Goal: Task Accomplishment & Management: Manage account settings

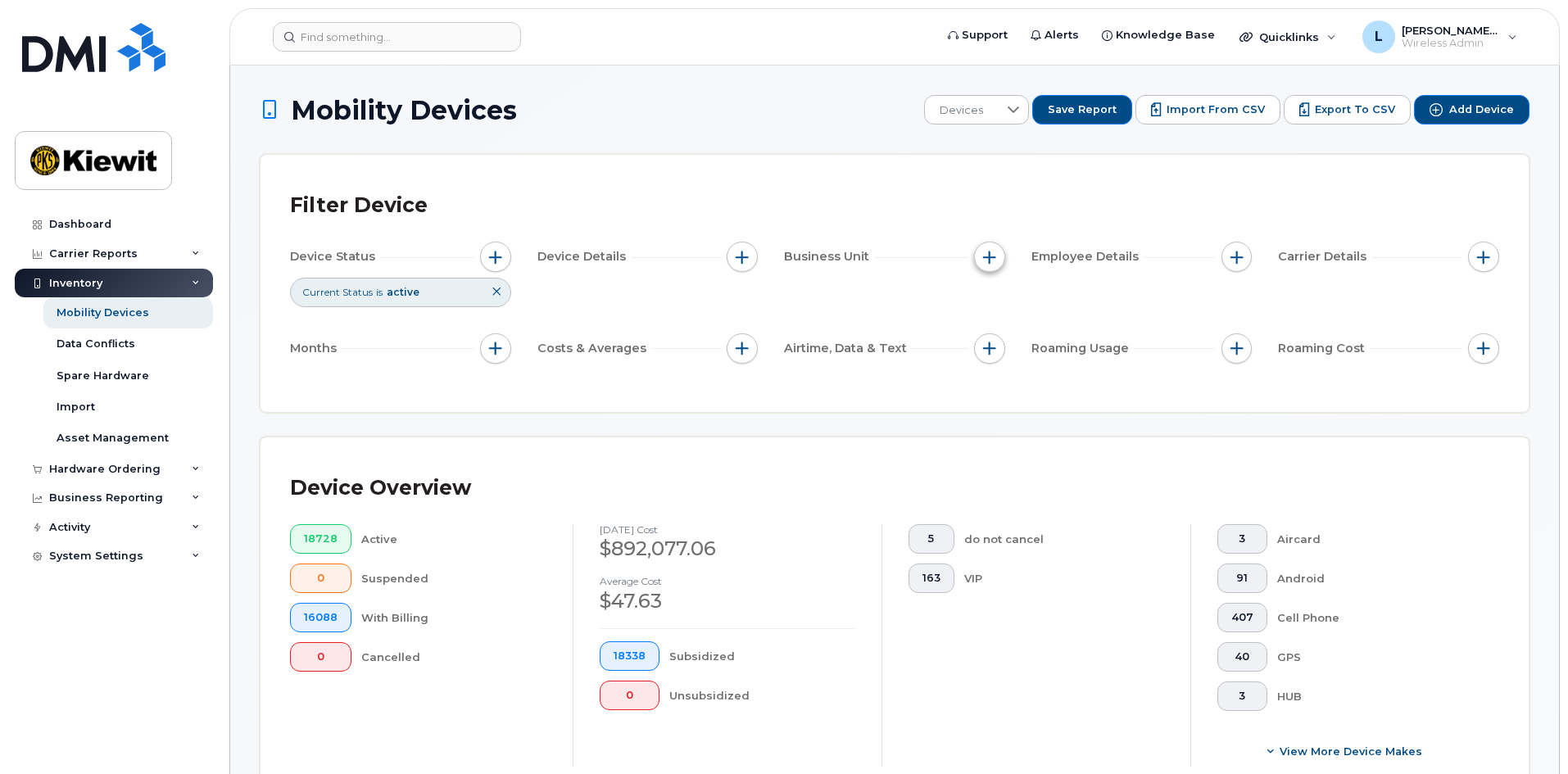
click at [990, 256] on span "button" at bounding box center [990, 257] width 14 height 14
click at [1010, 381] on label "WBS Element" at bounding box center [1048, 384] width 81 height 16
click at [1000, 381] on input "WBS Element" at bounding box center [994, 384] width 14 height 14
checkbox input "true"
click at [1087, 413] on span "is" at bounding box center [1083, 415] width 142 height 29
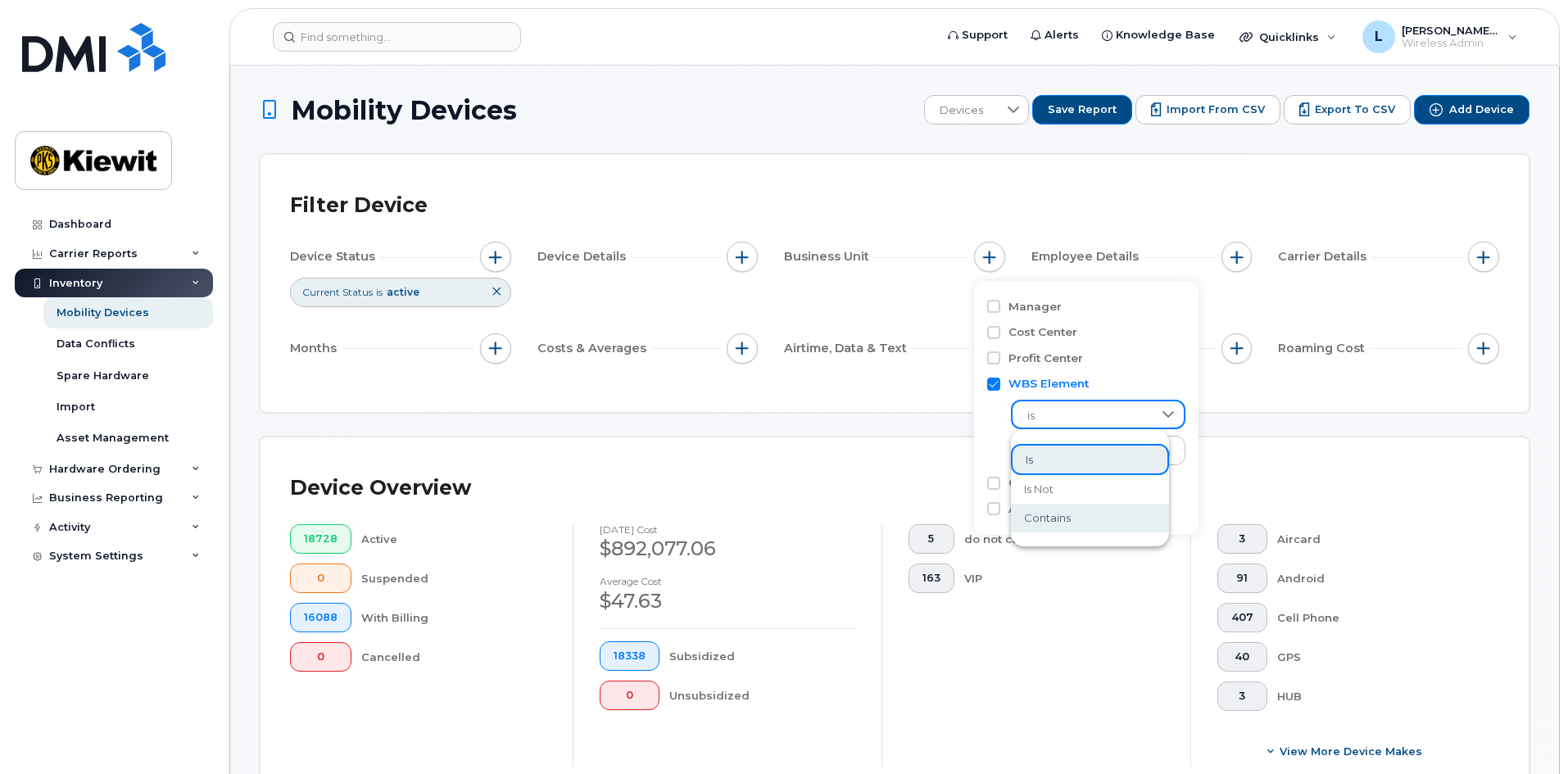
click at [1108, 520] on li "contains" at bounding box center [1090, 518] width 158 height 29
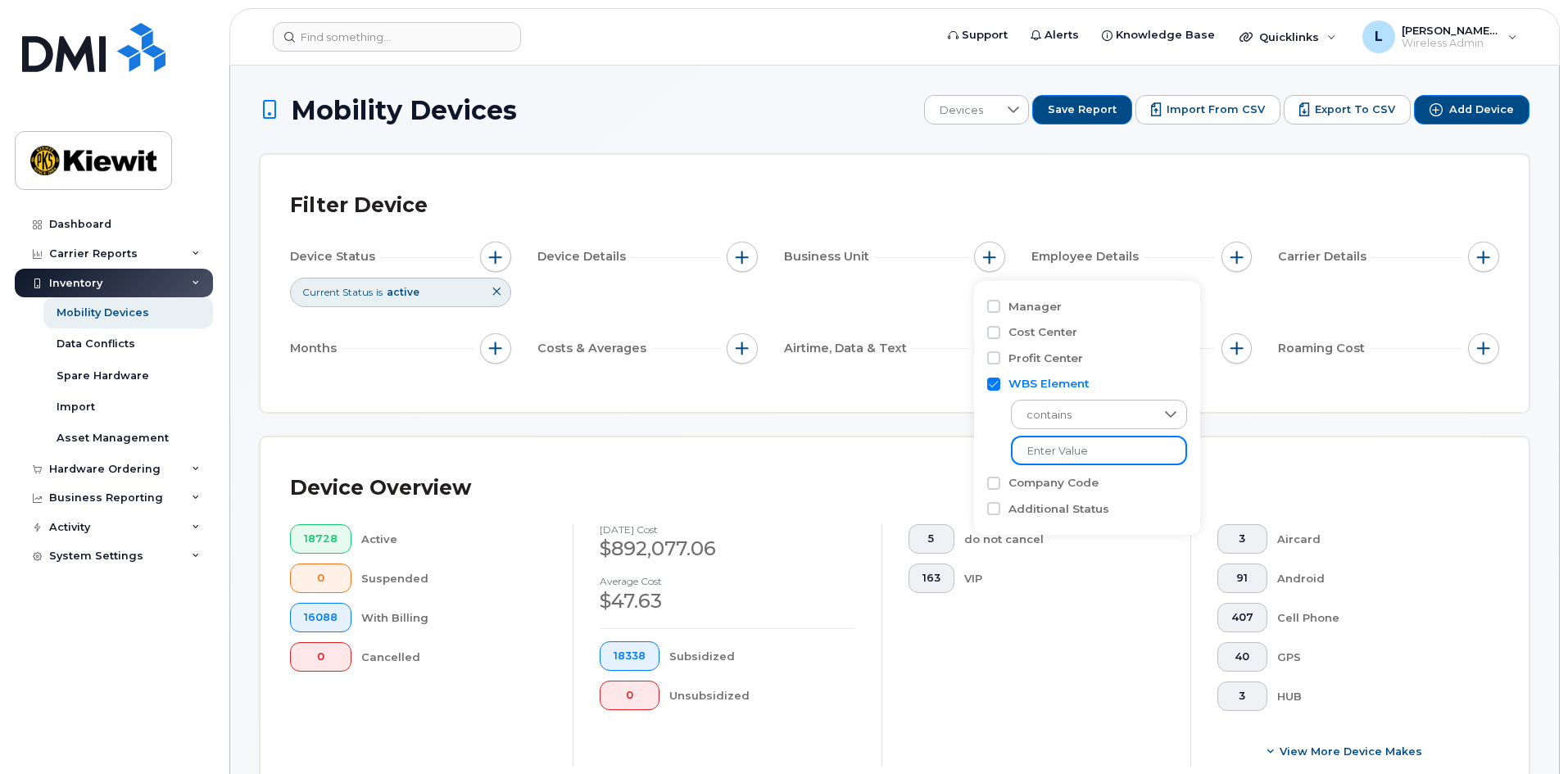
click at [1115, 453] on input "text" at bounding box center [1099, 450] width 177 height 29
type input "106030"
click at [810, 442] on div "Device Overview 18728 Active 0 Suspended 16088 With Billing 0 Cancelled August …" at bounding box center [894, 623] width 1268 height 371
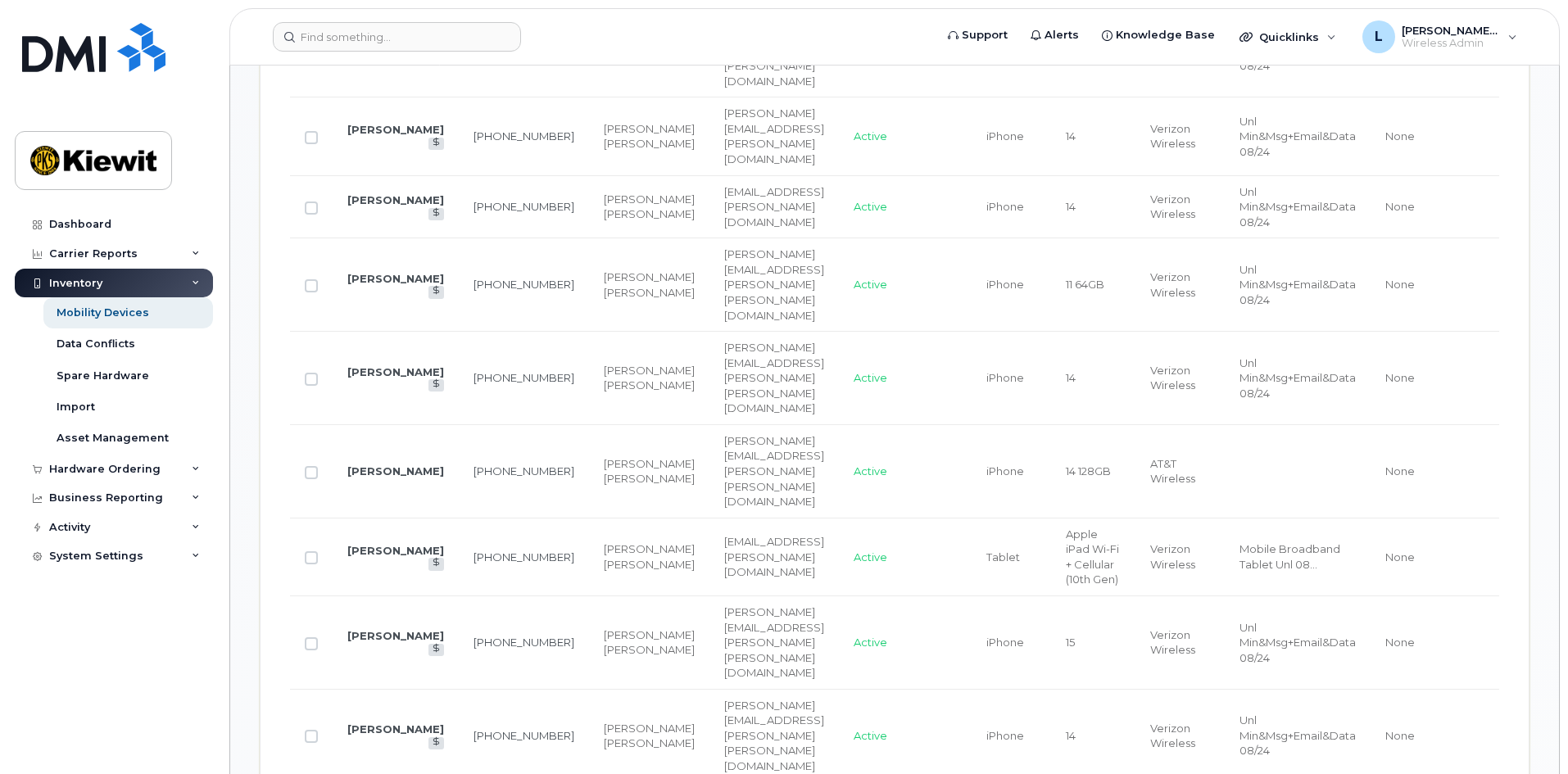
scroll to position [1638, 0]
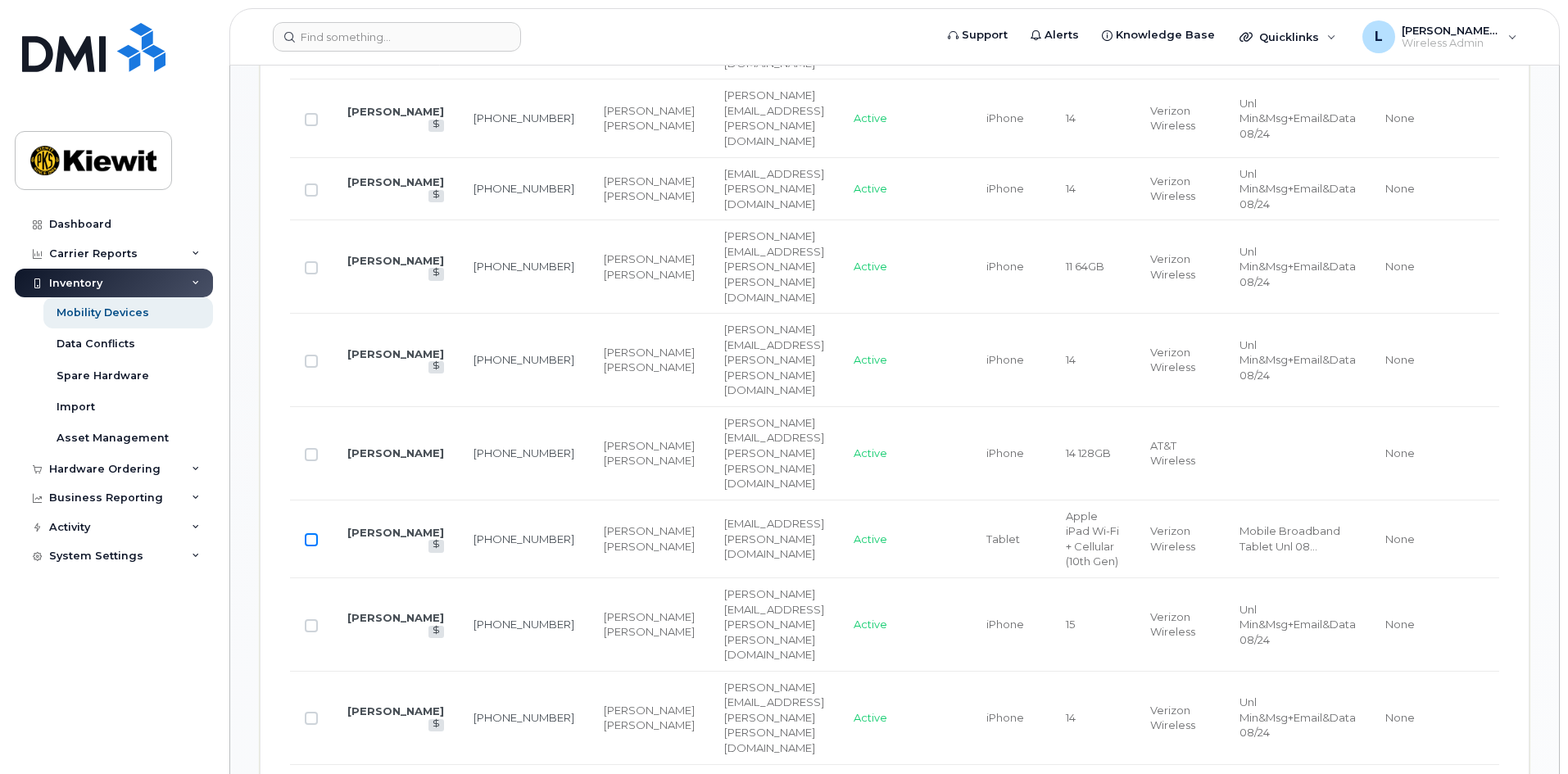
click at [311, 533] on input "Row Unselected" at bounding box center [311, 540] width 14 height 14
checkbox input "true"
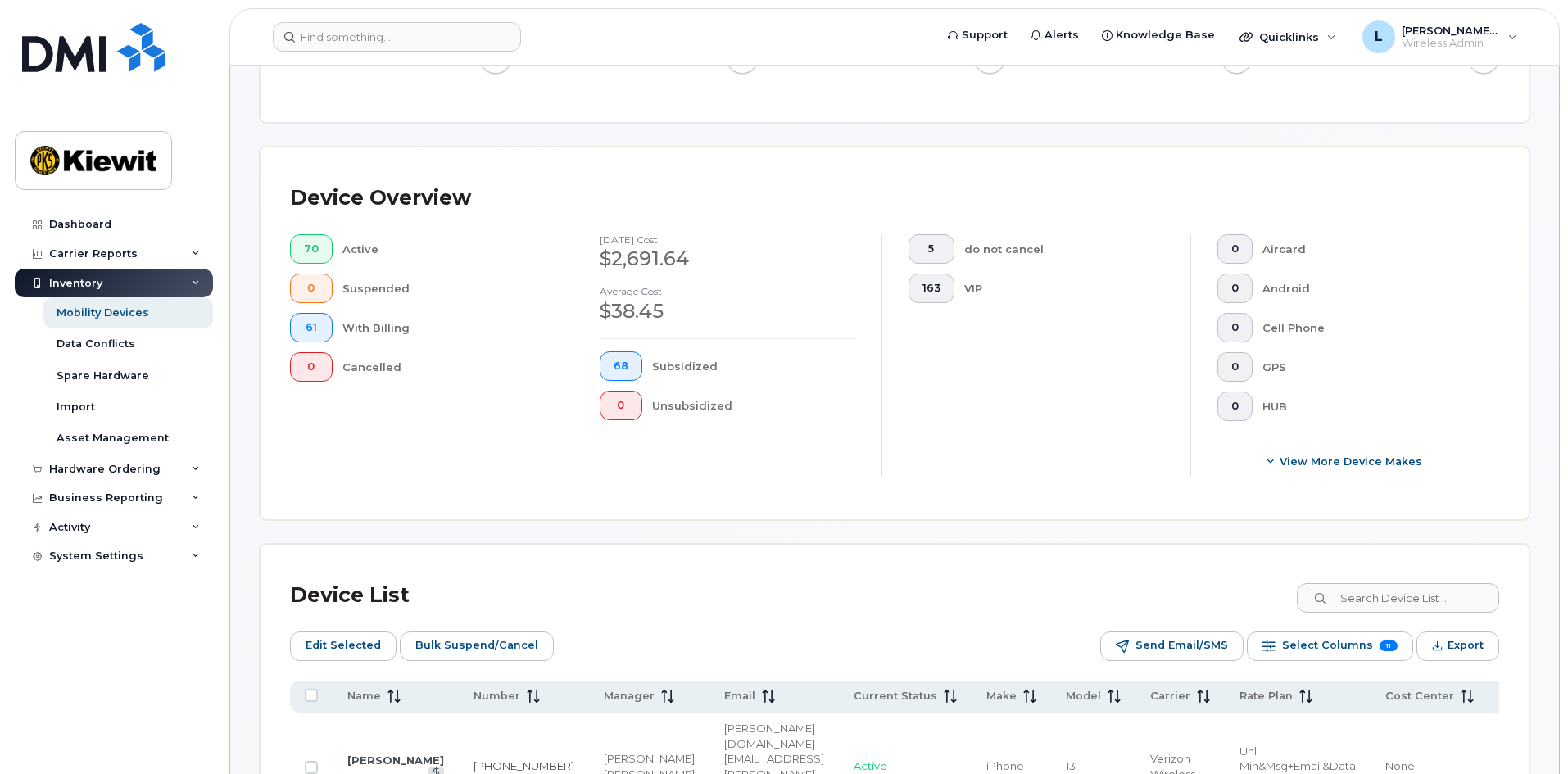
scroll to position [409, 0]
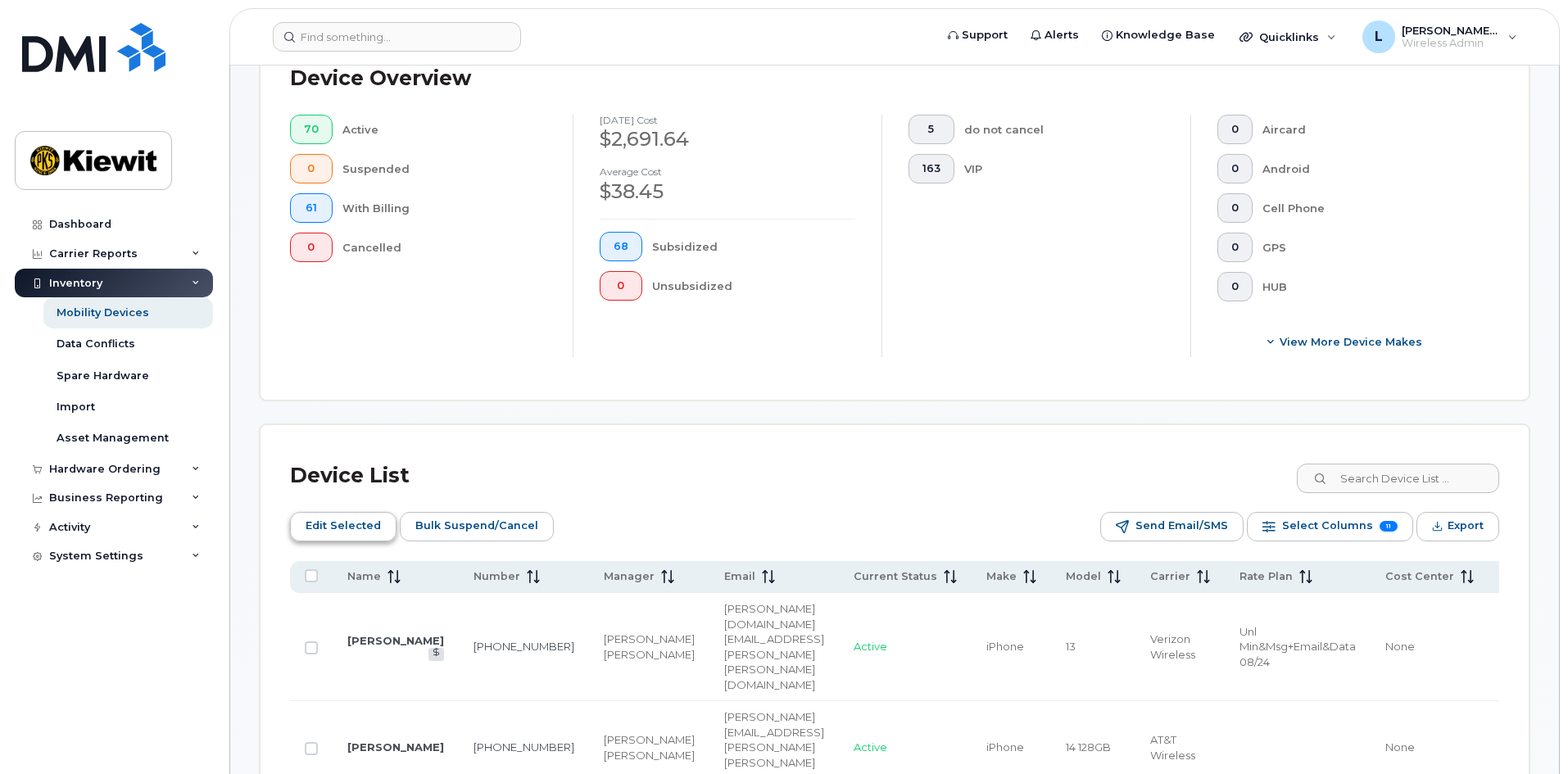
click at [319, 528] on span "Edit Selected" at bounding box center [343, 525] width 76 height 24
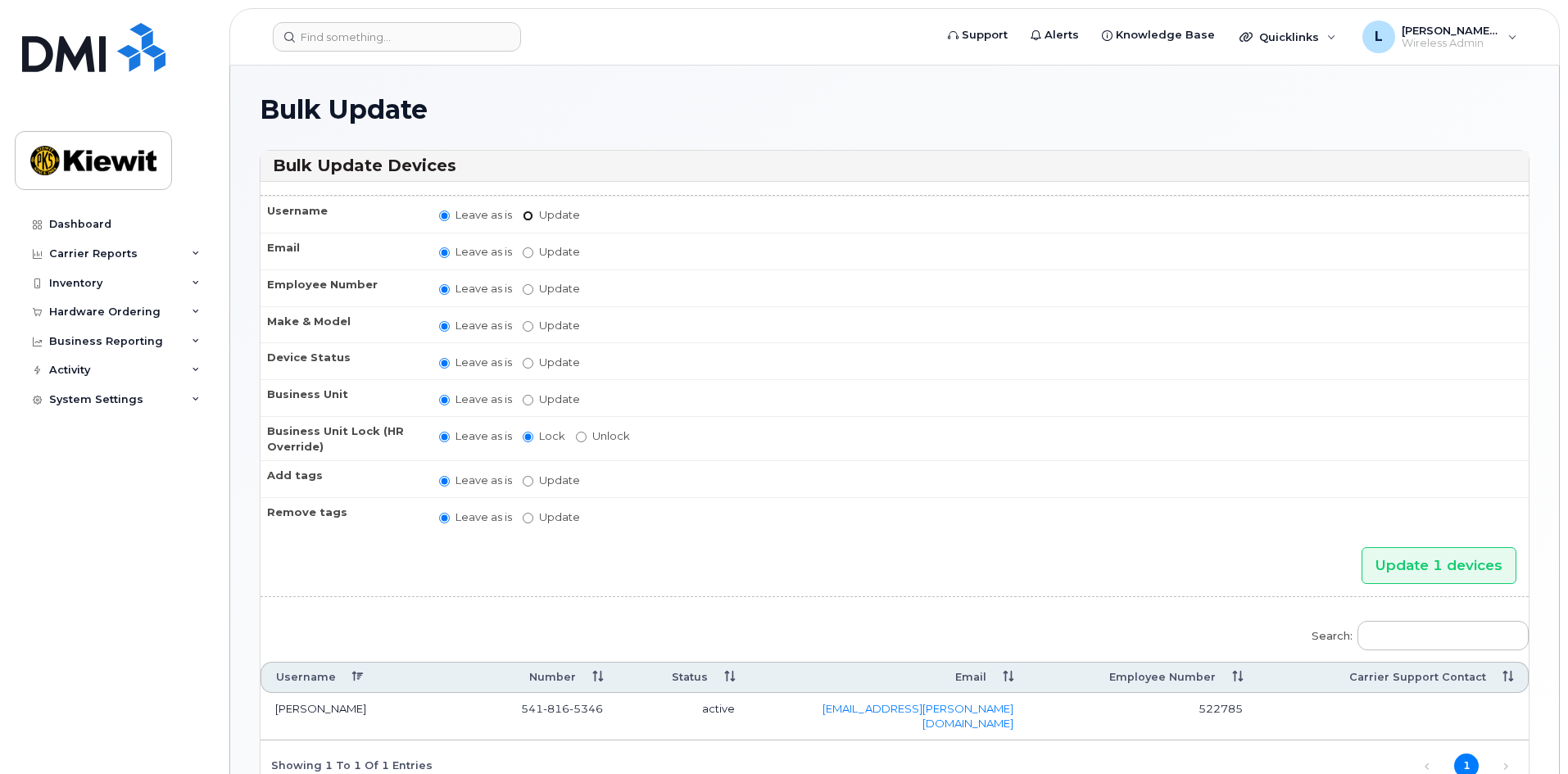
click at [532, 214] on input "Update" at bounding box center [528, 215] width 11 height 11
radio input "true"
radio input "false"
click at [617, 214] on input "Update" at bounding box center [656, 216] width 151 height 20
type input "[PERSON_NAME]"
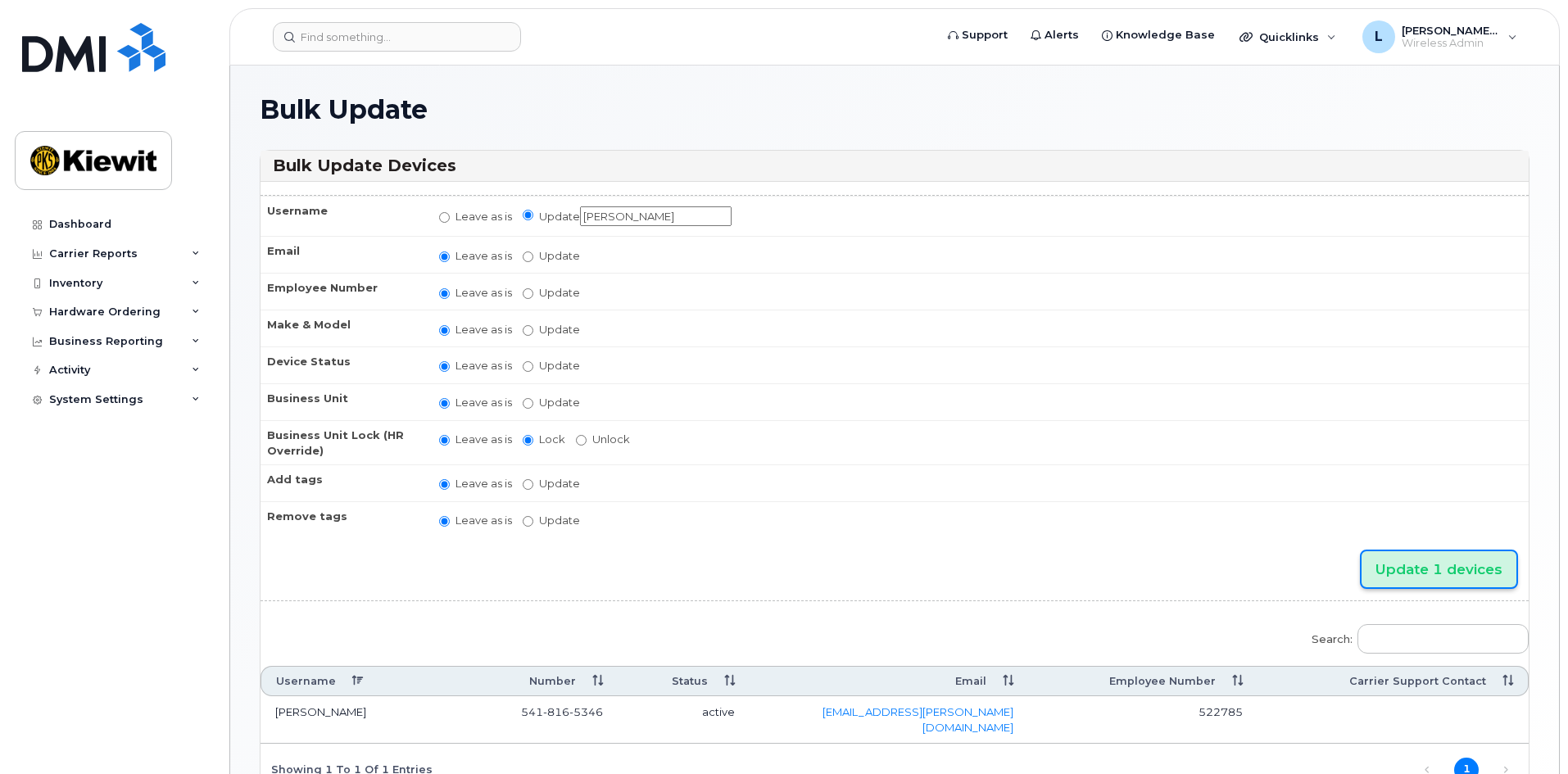
click at [1439, 569] on input "Update 1 devices" at bounding box center [1439, 569] width 155 height 37
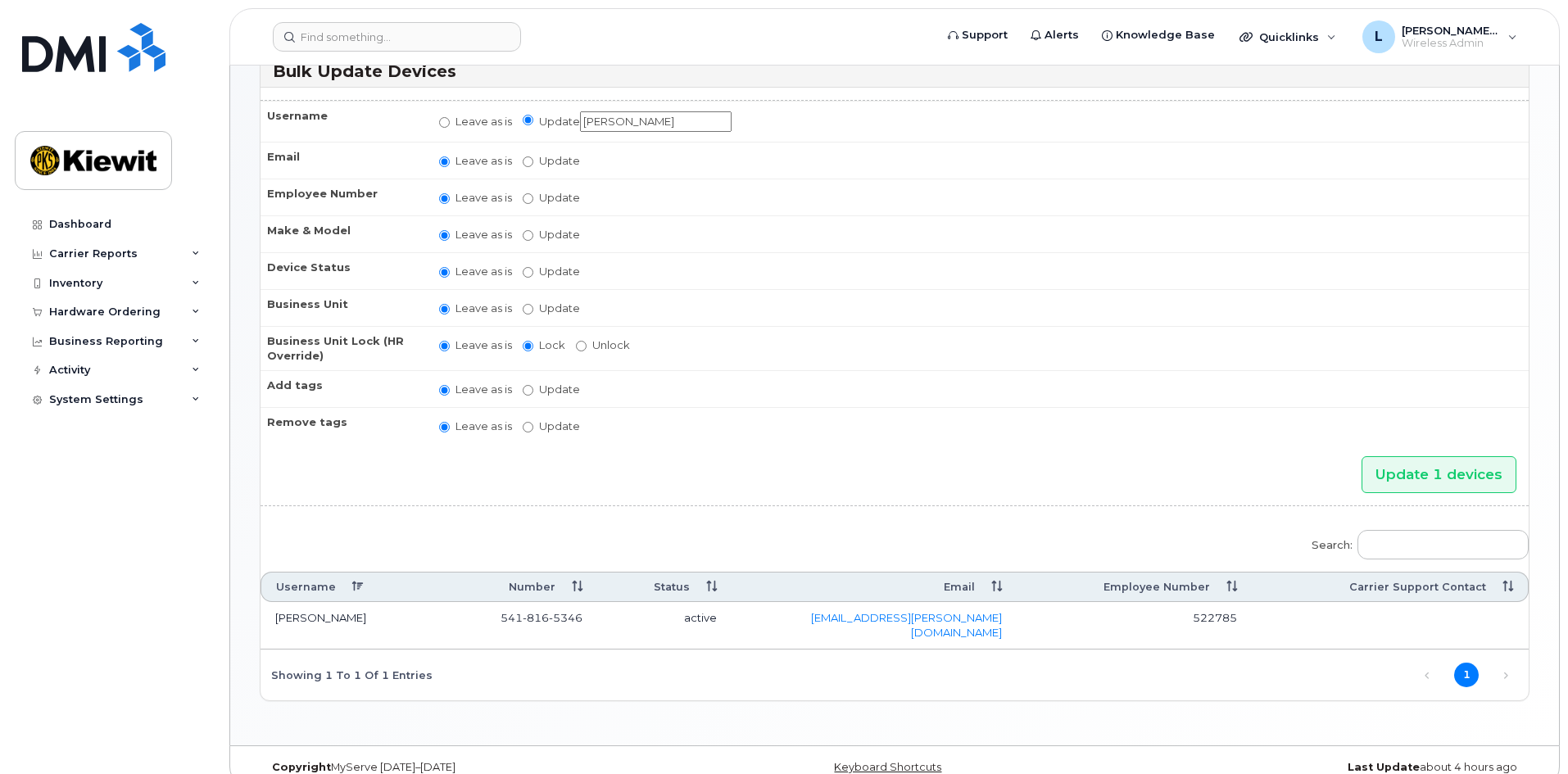
scroll to position [173, 0]
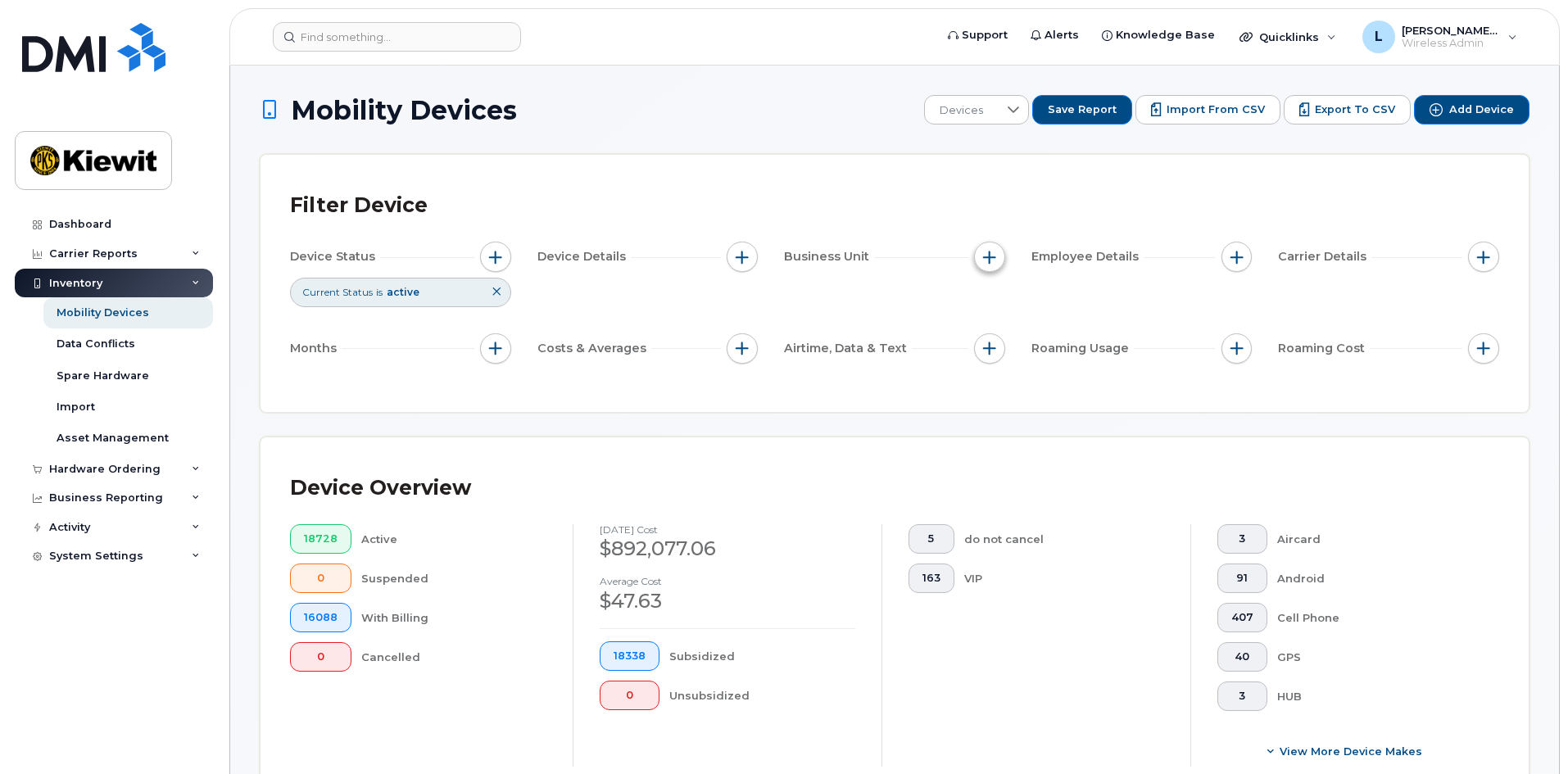
click at [1000, 260] on button "button" at bounding box center [990, 257] width 31 height 31
click at [1028, 387] on label "WBS Element" at bounding box center [1048, 384] width 81 height 16
click at [1000, 387] on input "WBS Element" at bounding box center [994, 384] width 14 height 14
checkbox input "true"
click at [1070, 410] on span "is" at bounding box center [1083, 415] width 142 height 29
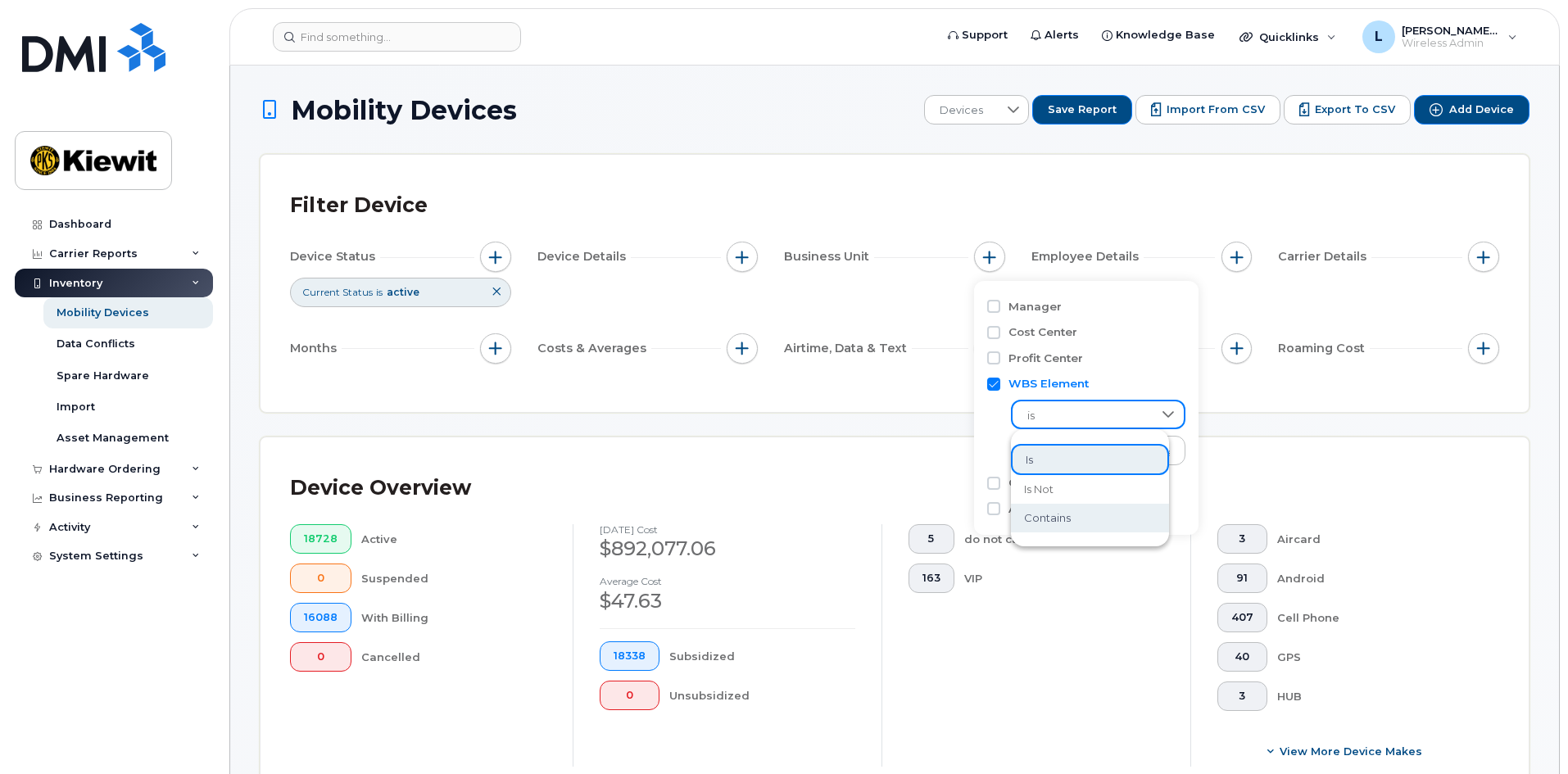
click at [1082, 519] on li "contains" at bounding box center [1090, 518] width 158 height 29
click at [1099, 451] on input "text" at bounding box center [1099, 450] width 177 height 29
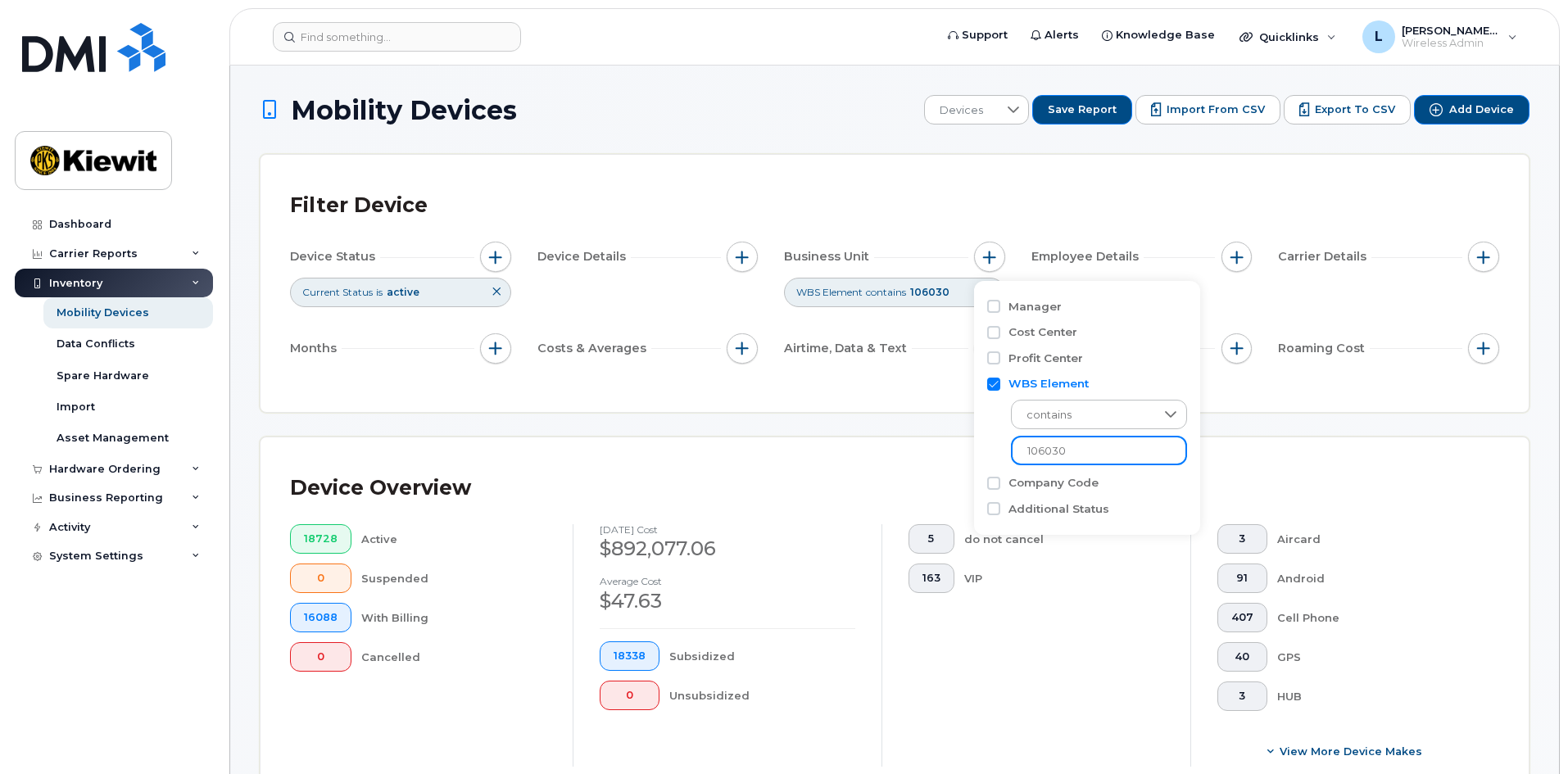
type input "106030"
click at [876, 407] on div "Filter Device Device Status Current Status is active Device Details Business Un…" at bounding box center [894, 283] width 1268 height 257
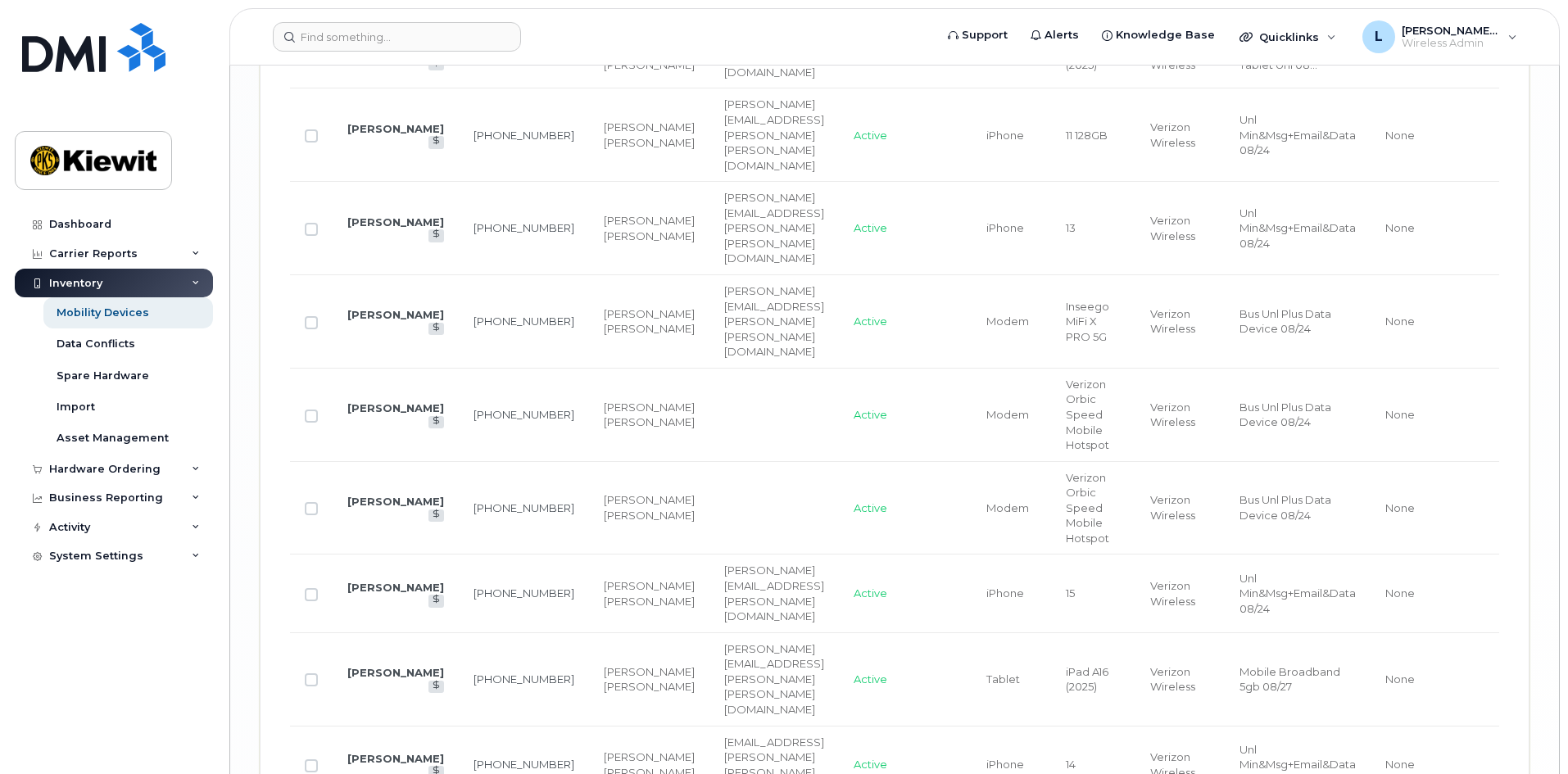
scroll to position [4013, 0]
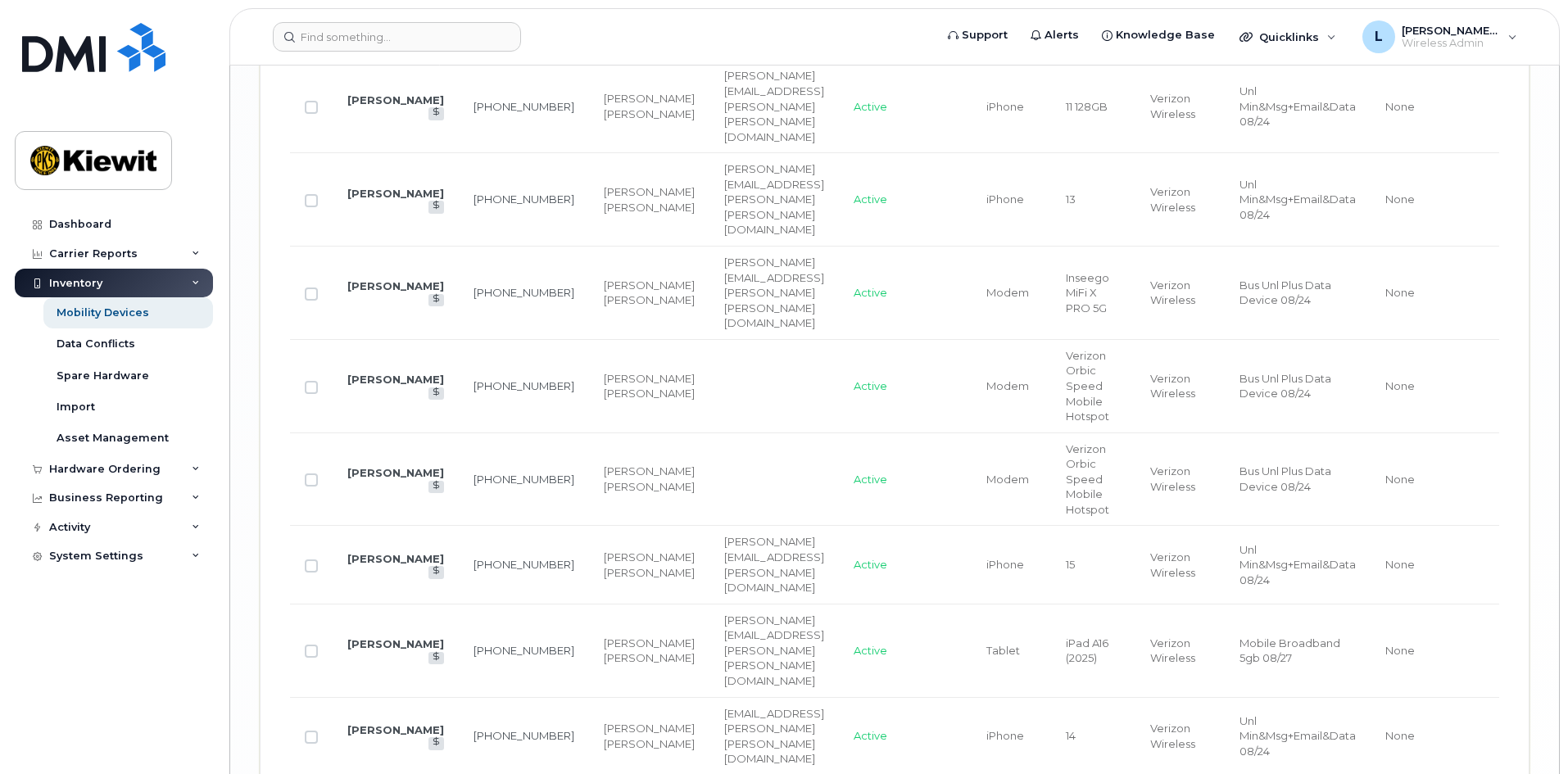
drag, startPoint x: 312, startPoint y: 502, endPoint x: 635, endPoint y: 587, distance: 334.0
click at [312, 560] on input "Row Unselected" at bounding box center [311, 566] width 14 height 14
checkbox input "true"
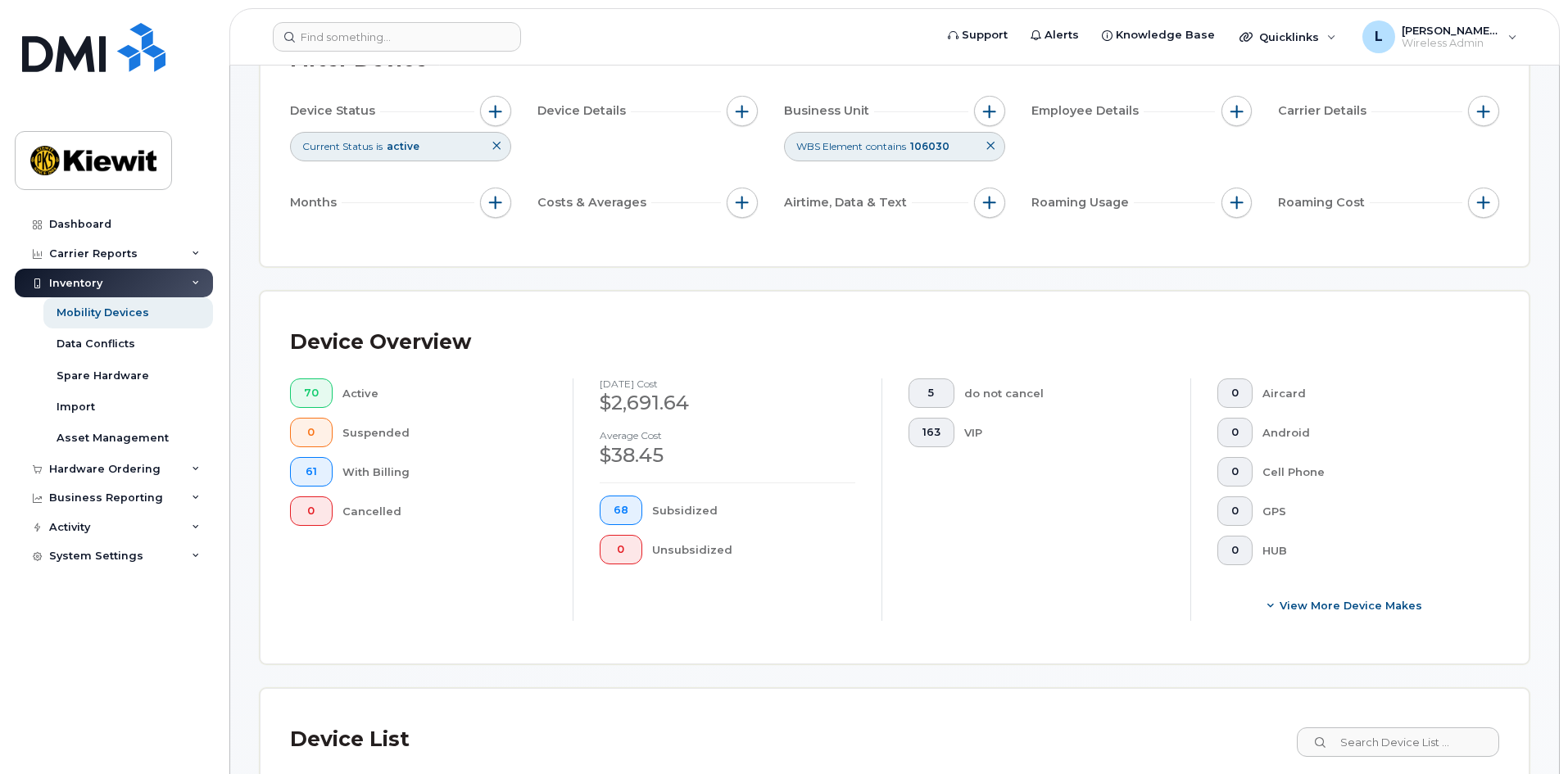
scroll to position [328, 0]
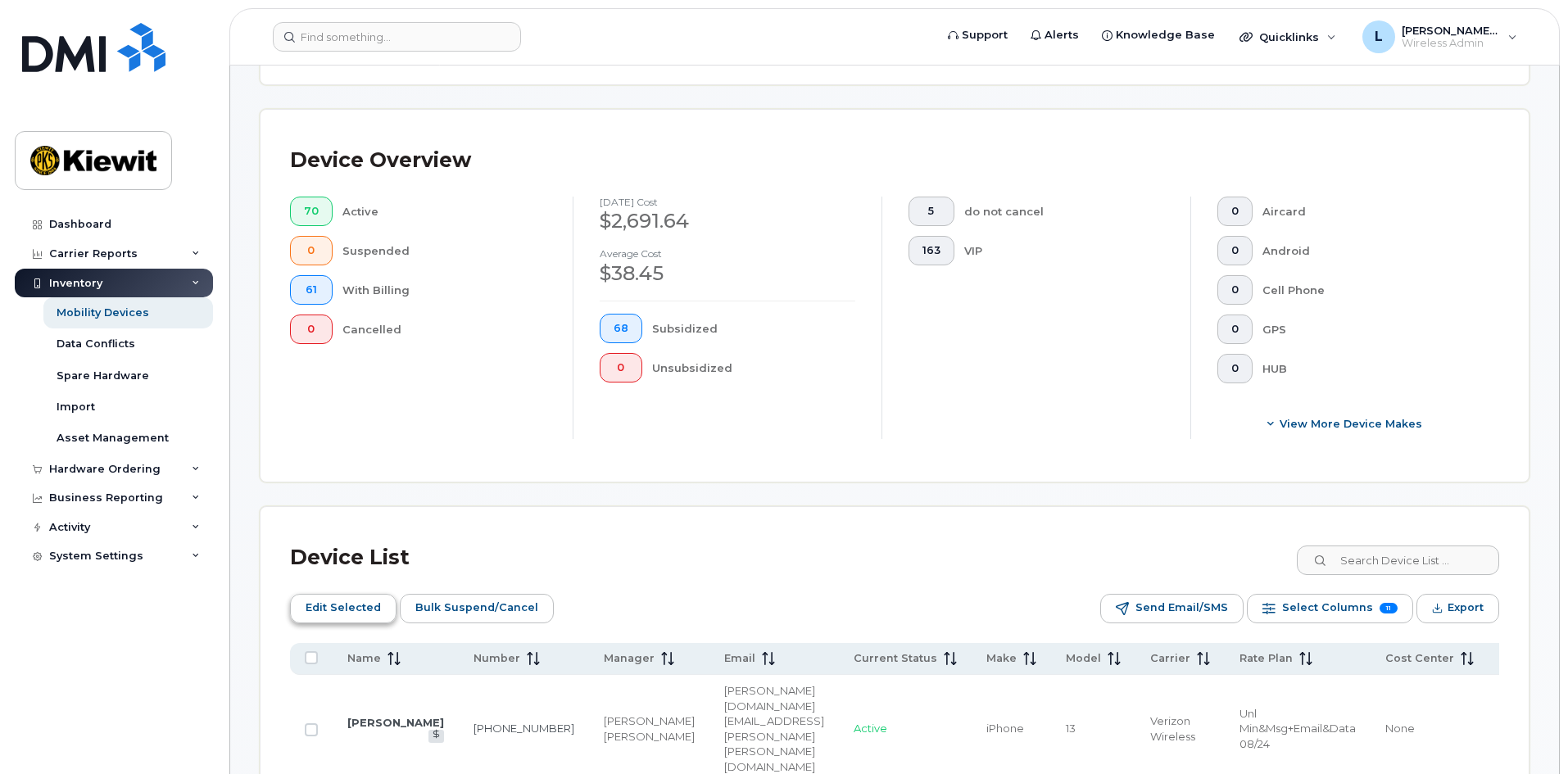
click at [343, 609] on span "Edit Selected" at bounding box center [343, 607] width 76 height 24
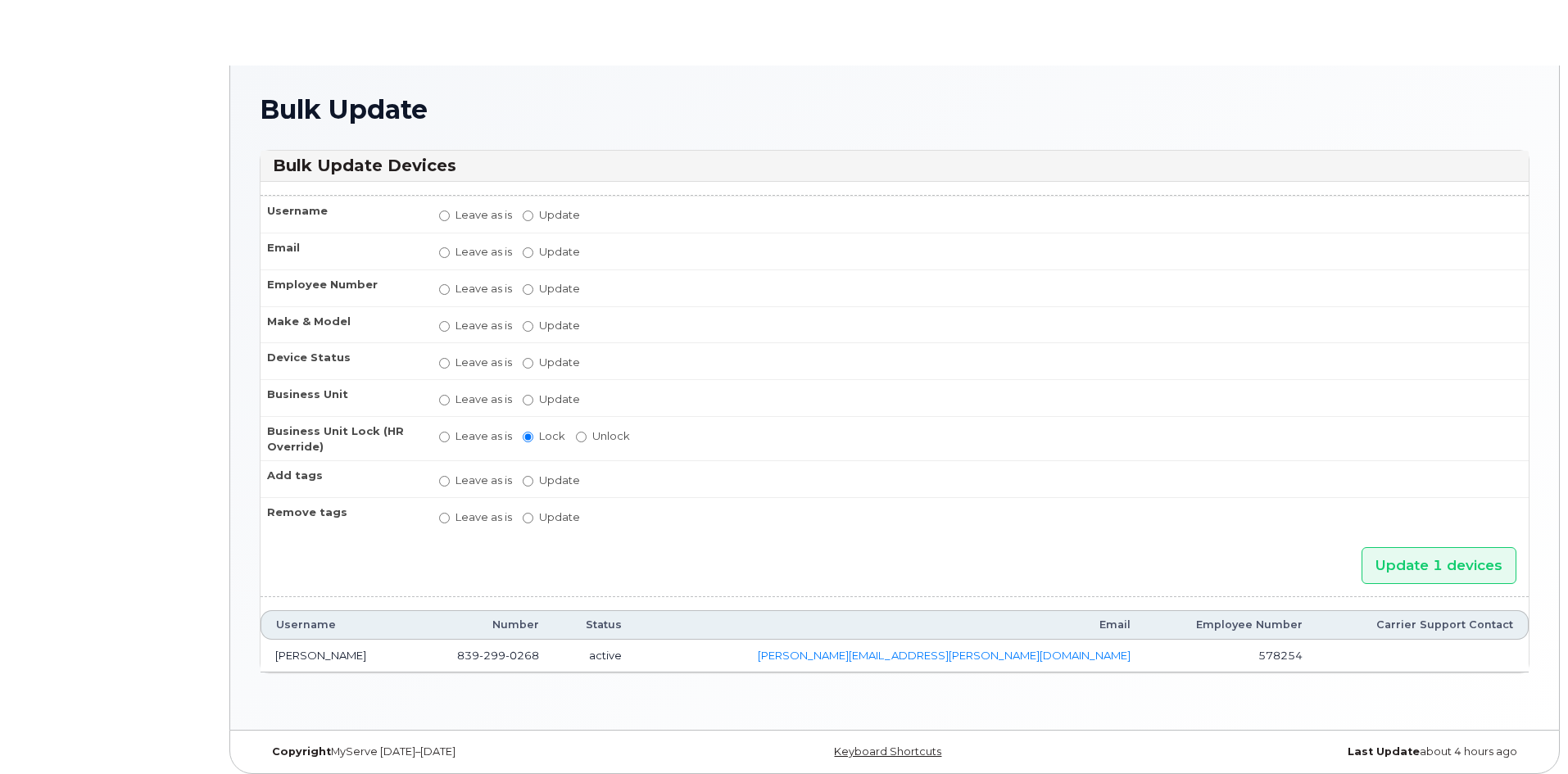
radio input "true"
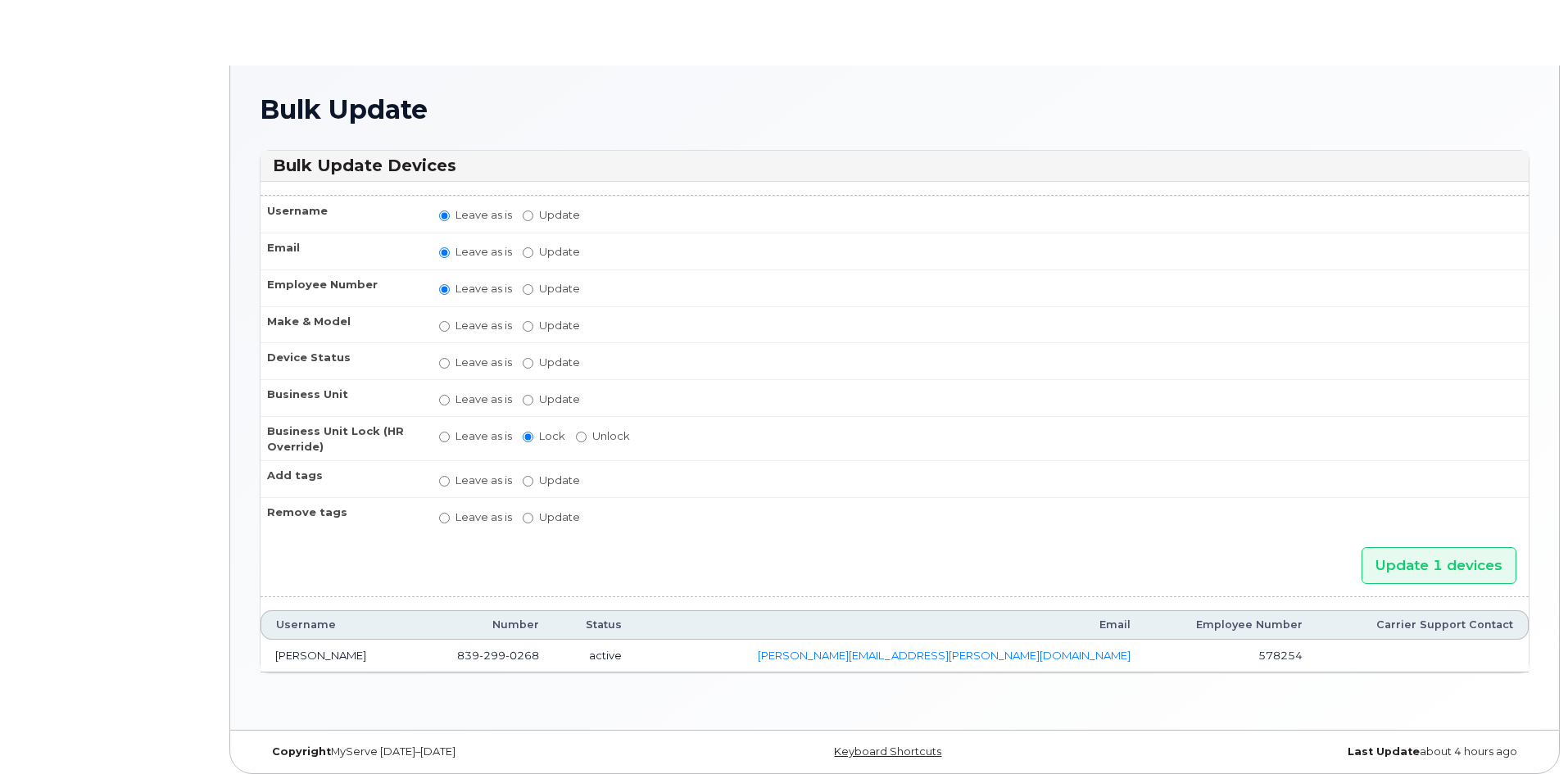
radio input "true"
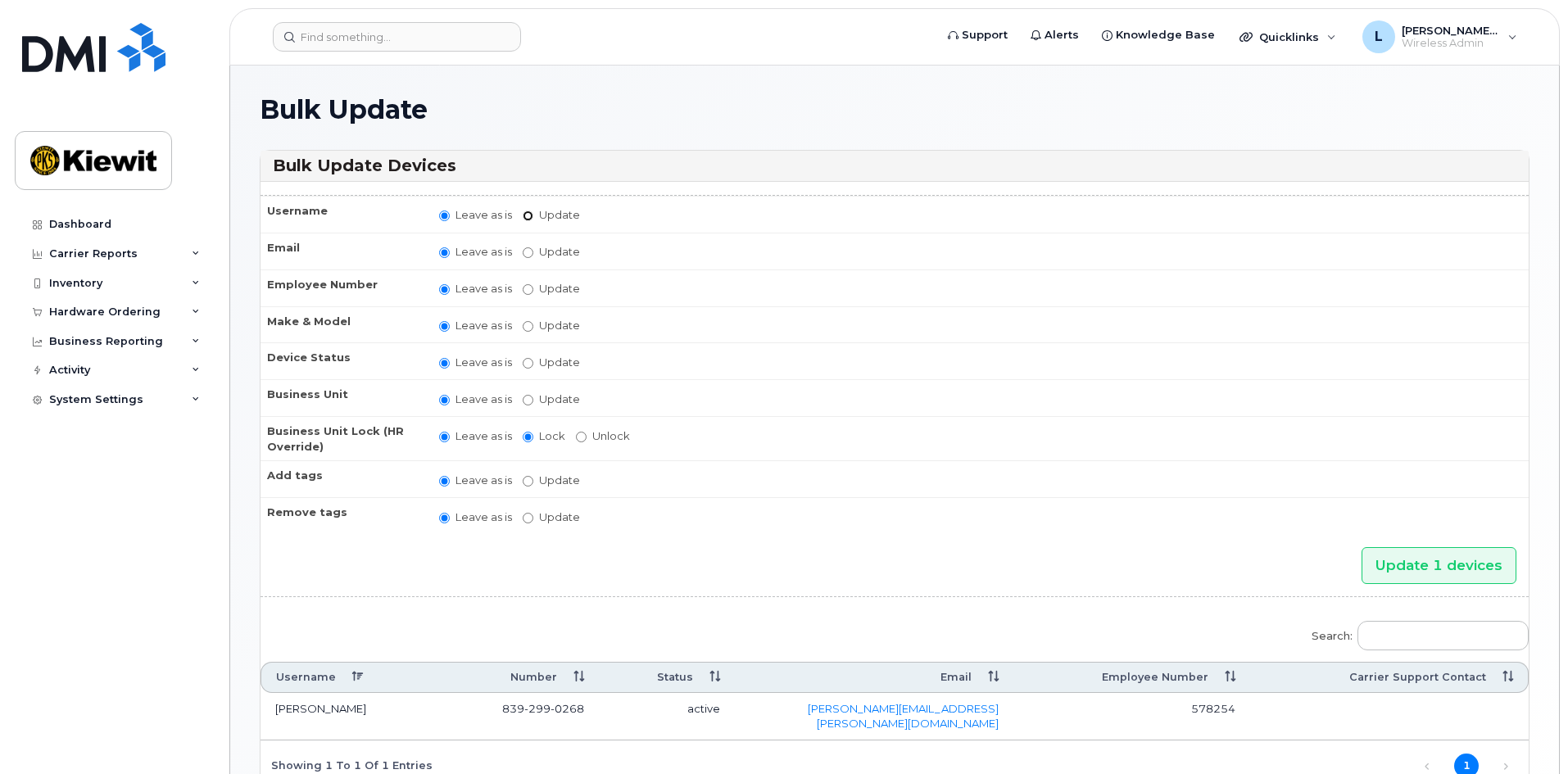
click at [525, 218] on input "Update" at bounding box center [528, 215] width 11 height 11
radio input "true"
radio input "false"
click at [666, 219] on input "Update" at bounding box center [656, 216] width 151 height 20
type input "ERIC BINDUES"
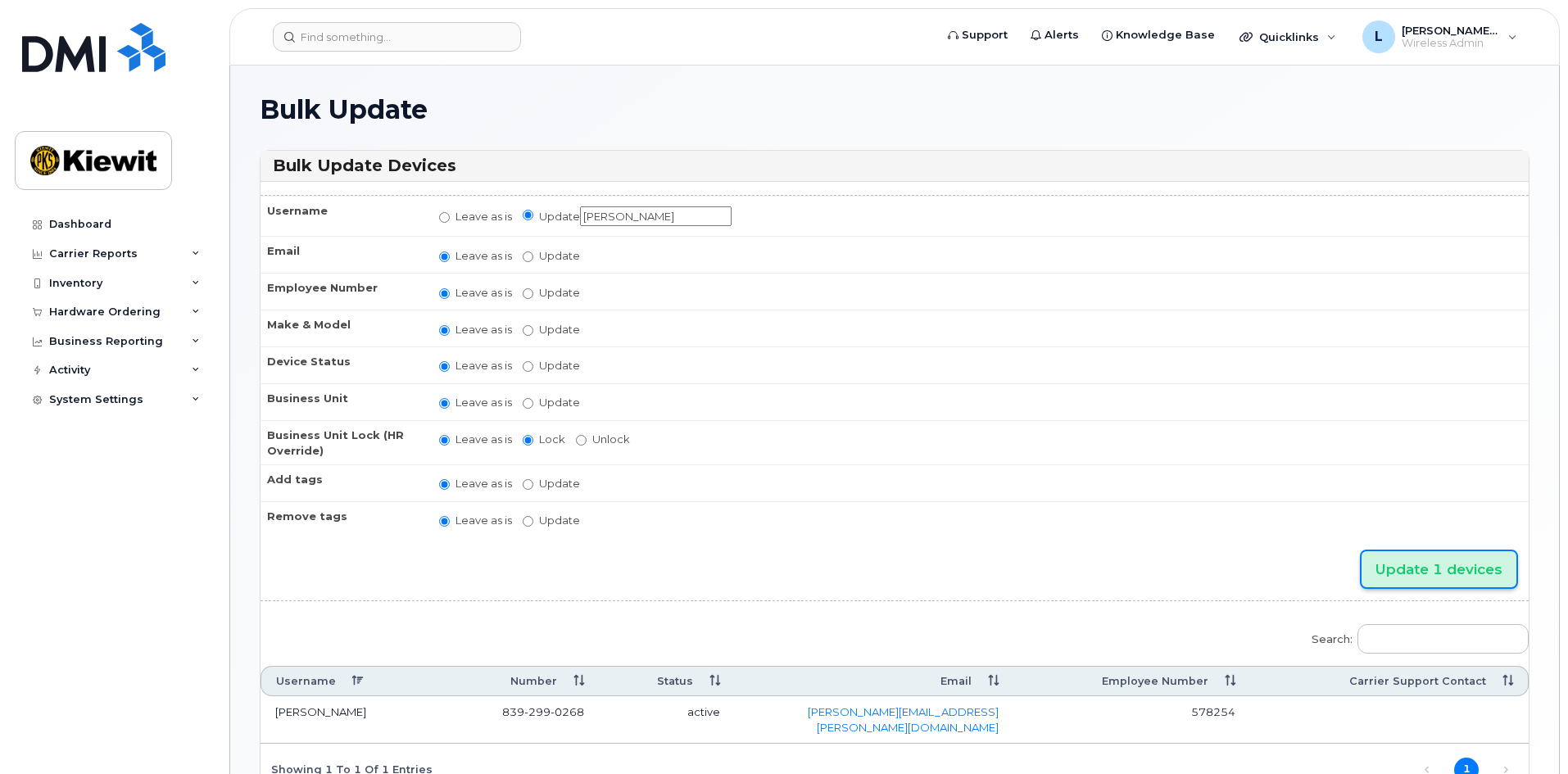
click at [1454, 564] on input "Update 1 devices" at bounding box center [1439, 569] width 155 height 37
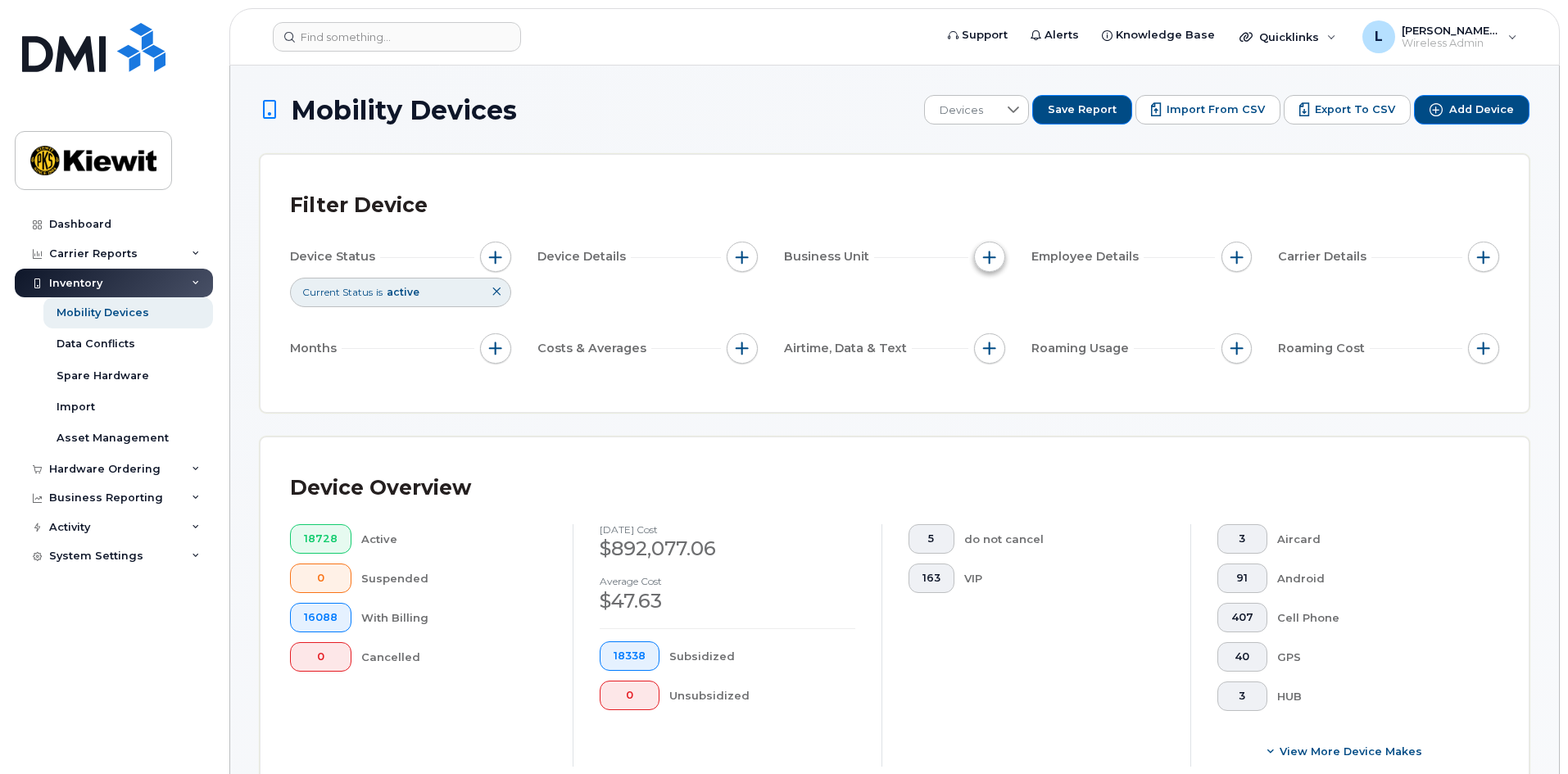
click at [986, 251] on span "button" at bounding box center [990, 257] width 14 height 14
click at [1024, 384] on label "WBS Element" at bounding box center [1048, 384] width 81 height 16
click at [1000, 384] on input "WBS Element" at bounding box center [994, 384] width 14 height 14
checkbox input "true"
click at [1036, 413] on span "is" at bounding box center [1083, 415] width 142 height 29
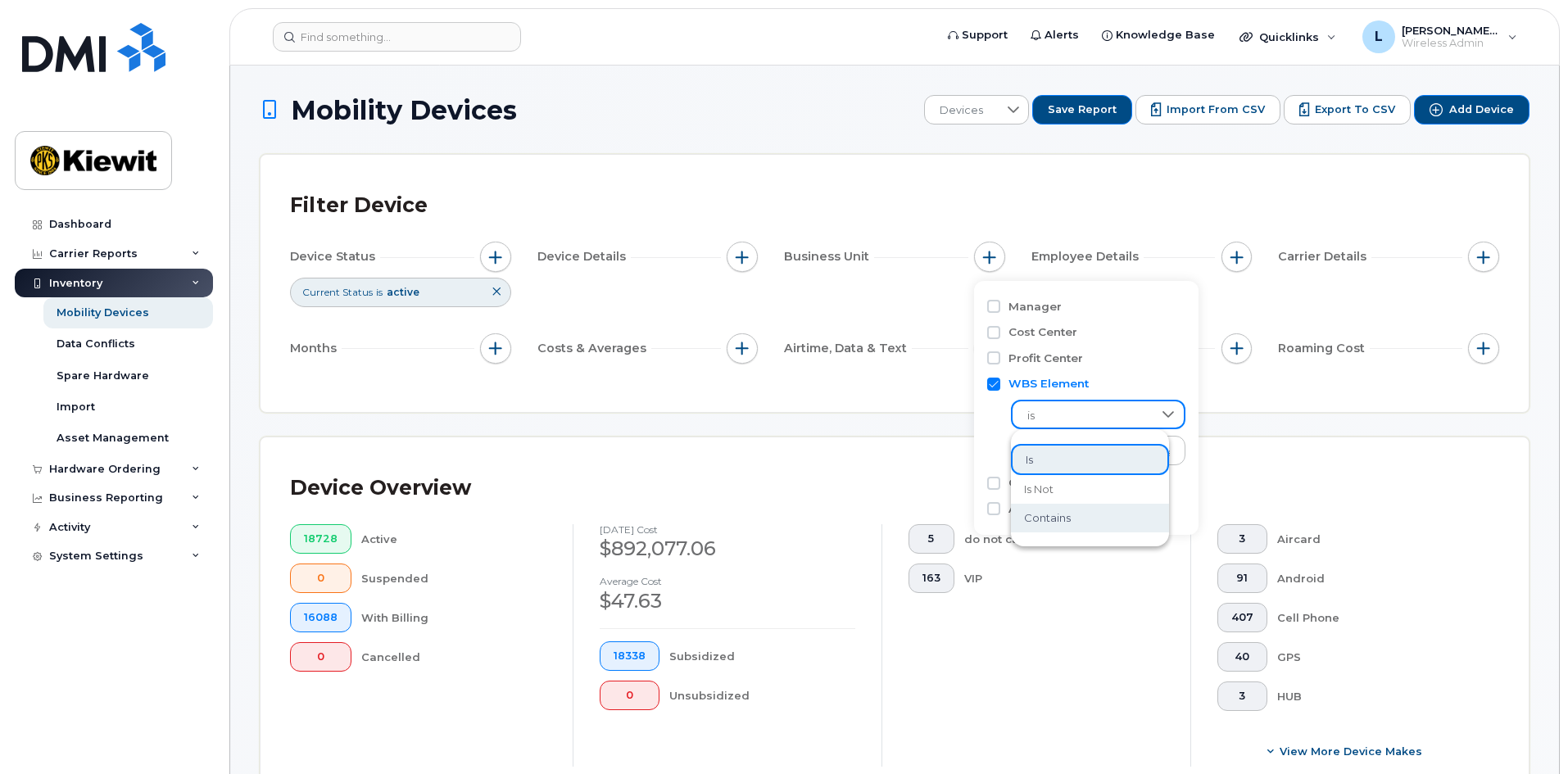
drag, startPoint x: 1092, startPoint y: 525, endPoint x: 1092, endPoint y: 514, distance: 11.0
click at [1092, 524] on li "contains" at bounding box center [1090, 518] width 158 height 29
click at [1102, 452] on input "text" at bounding box center [1099, 450] width 177 height 29
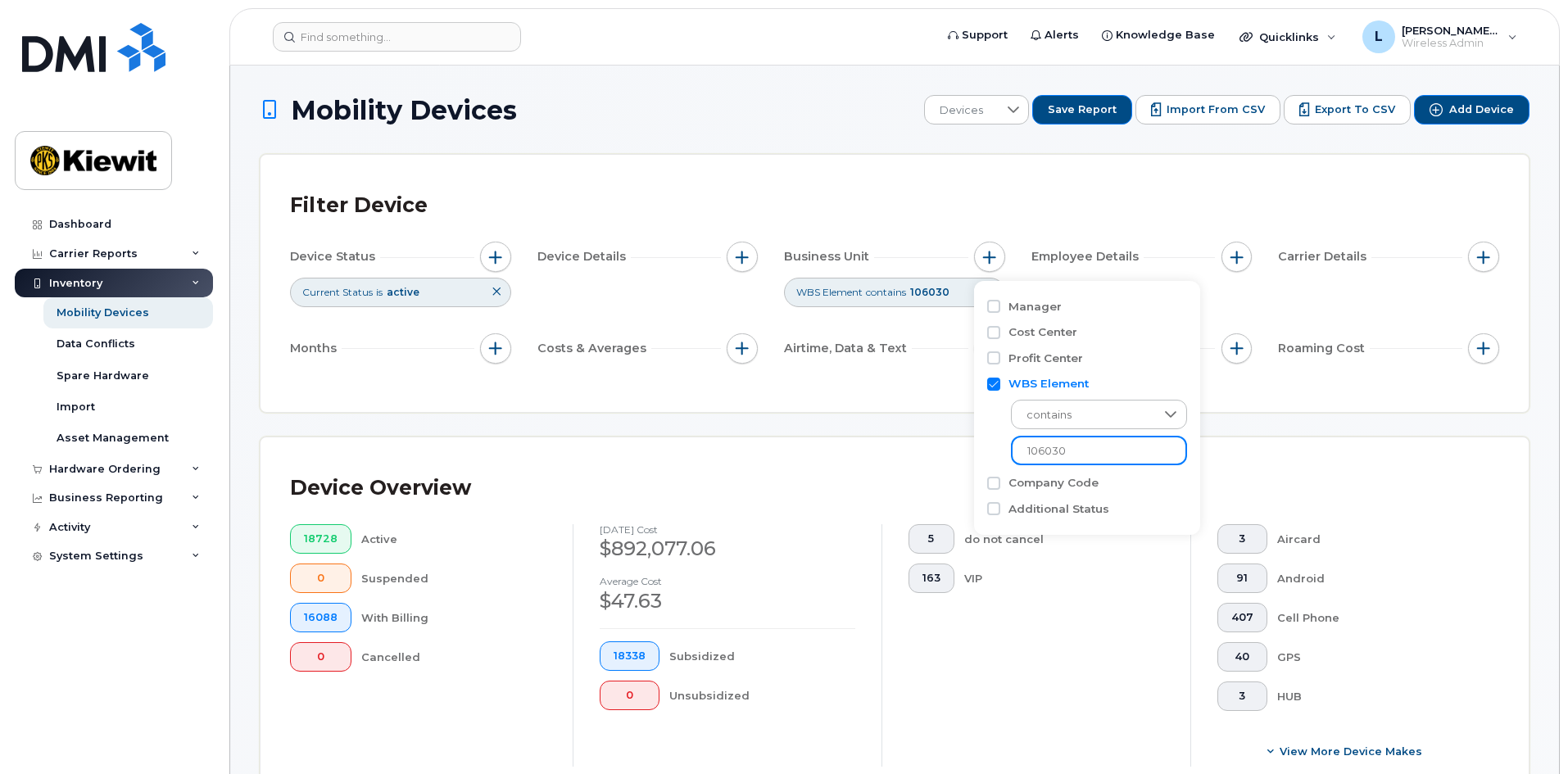
type input "106030"
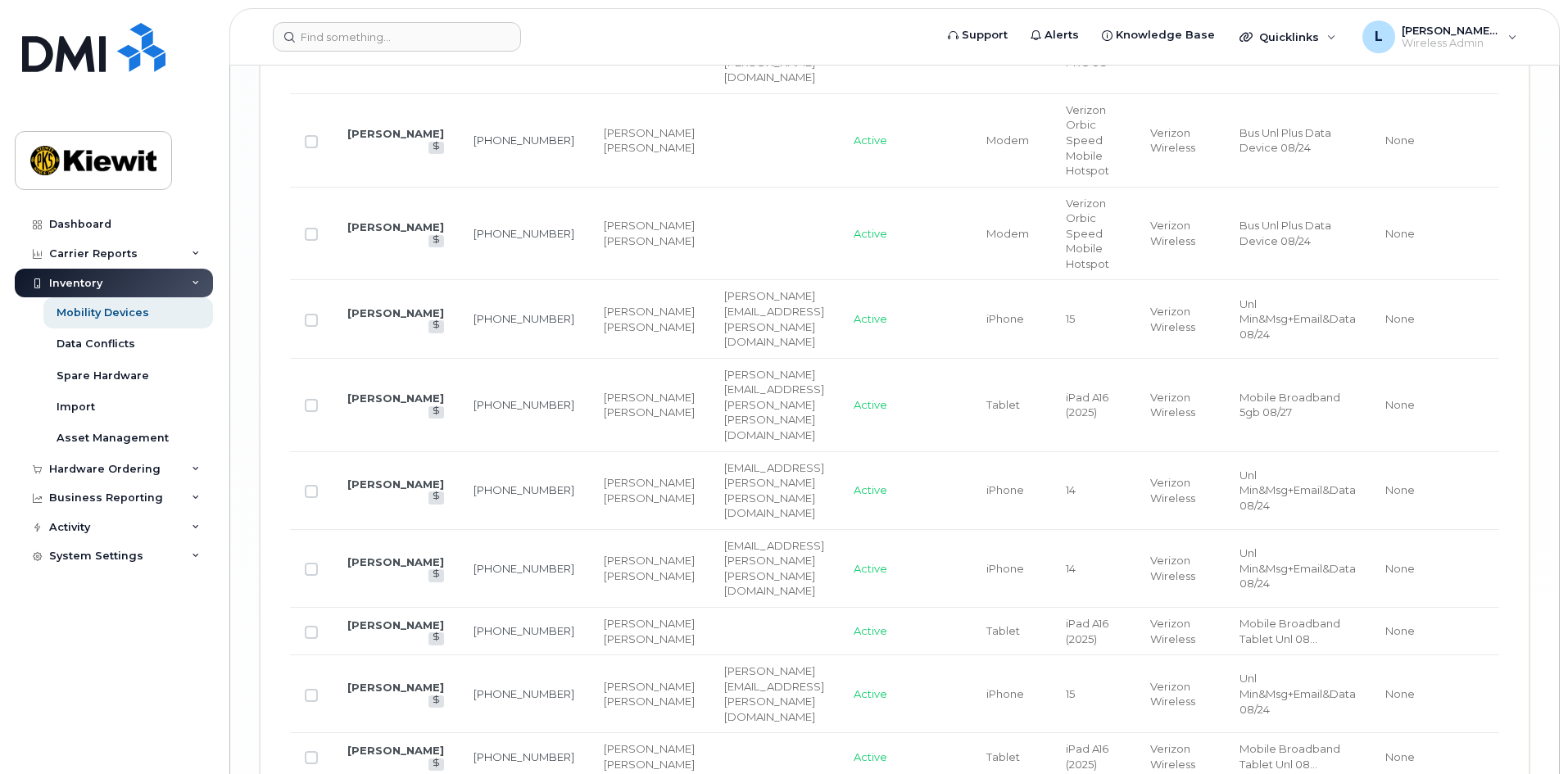
scroll to position [4340, 0]
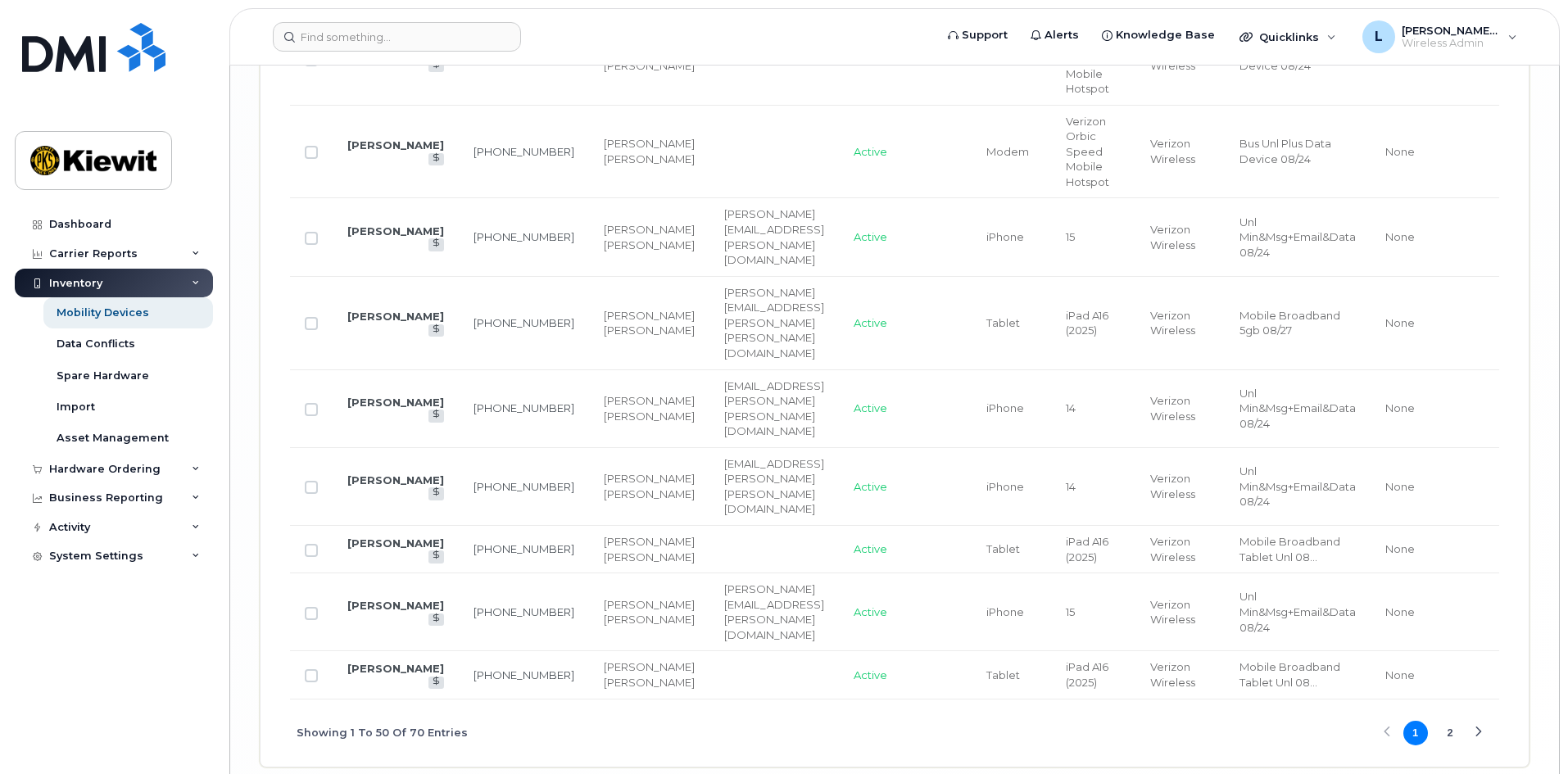
click at [1454, 724] on button "2" at bounding box center [1450, 732] width 24 height 24
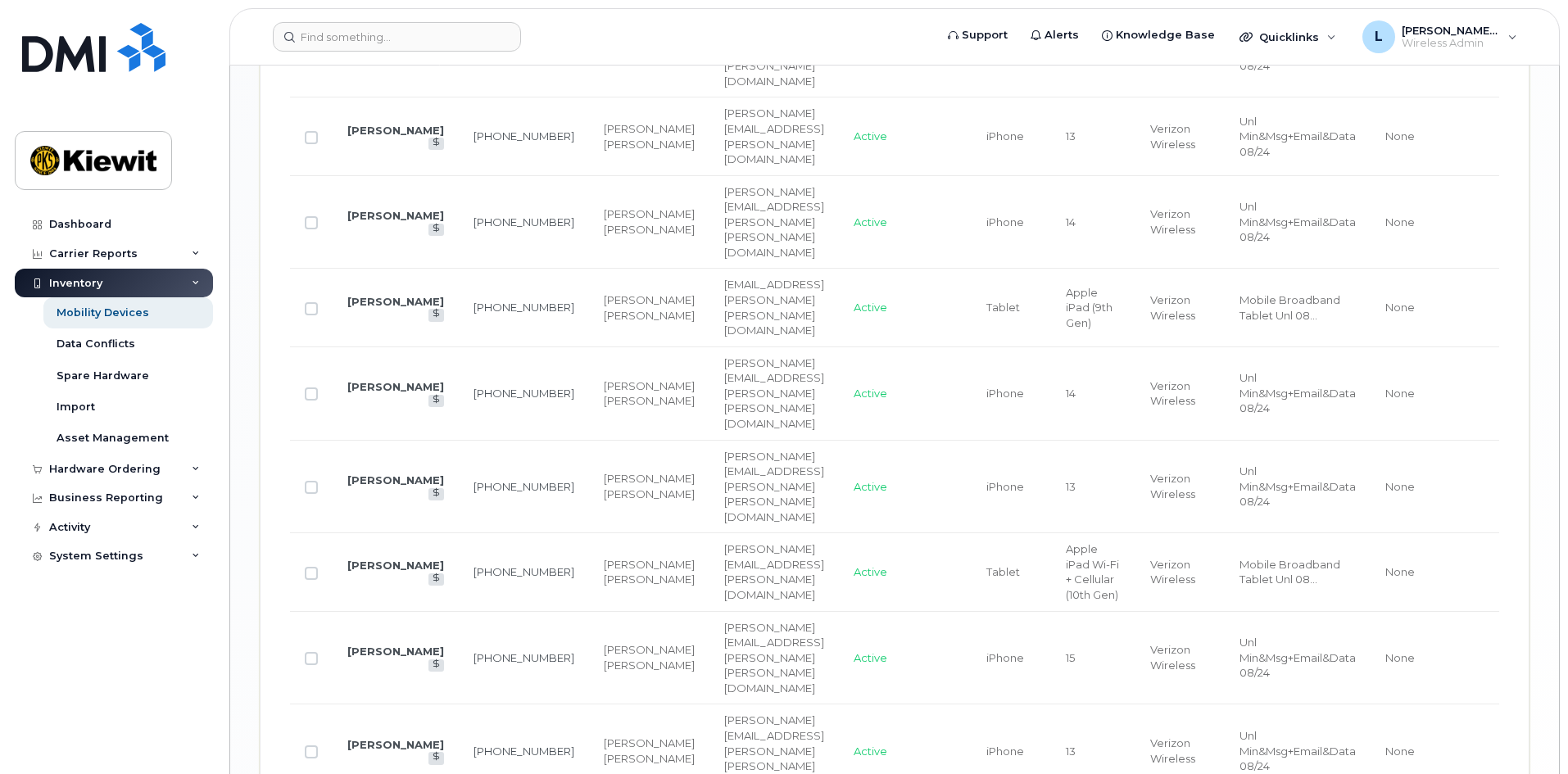
scroll to position [1647, 0]
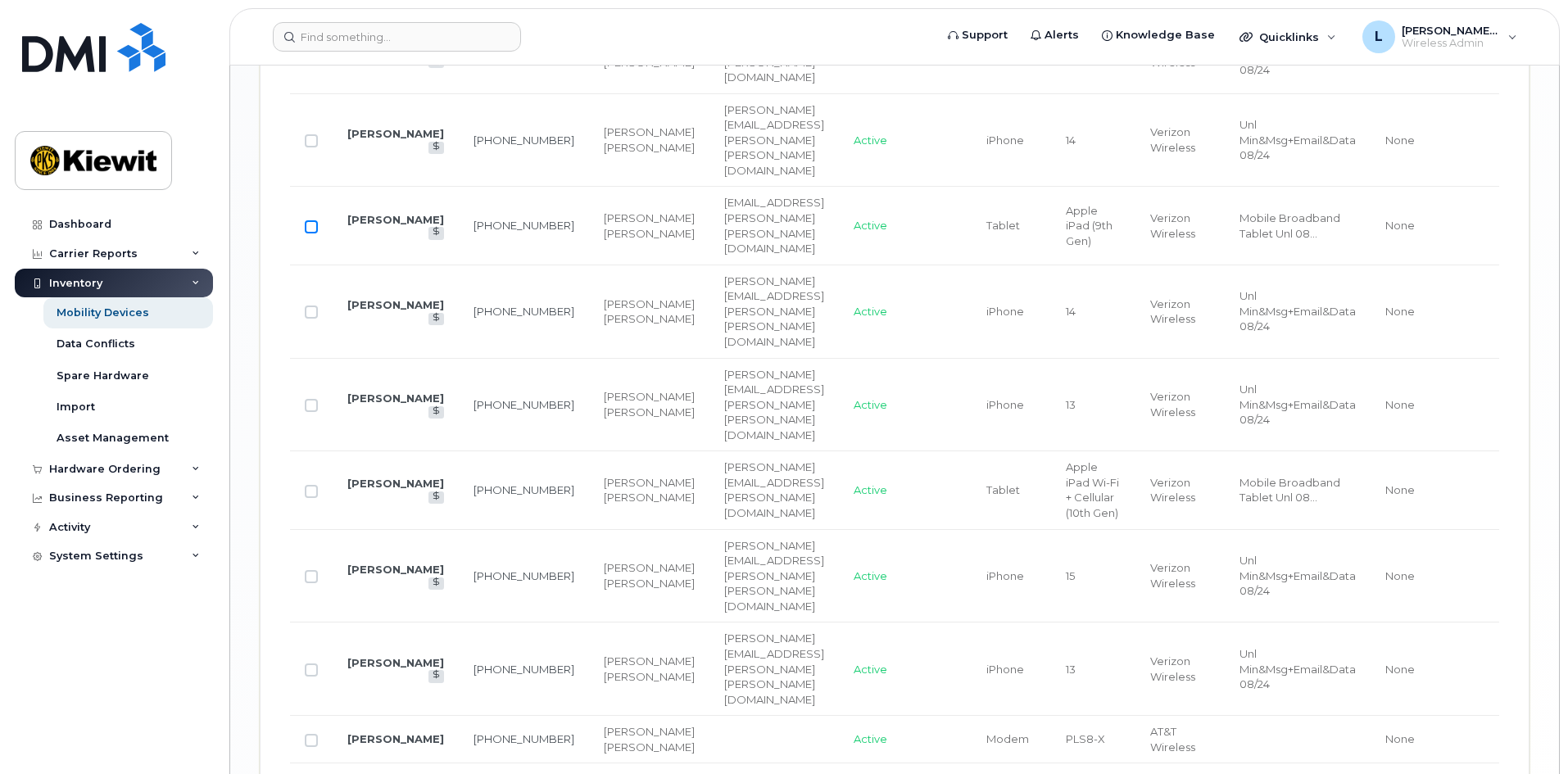
click at [310, 234] on input "Row Unselected" at bounding box center [311, 227] width 14 height 14
checkbox input "true"
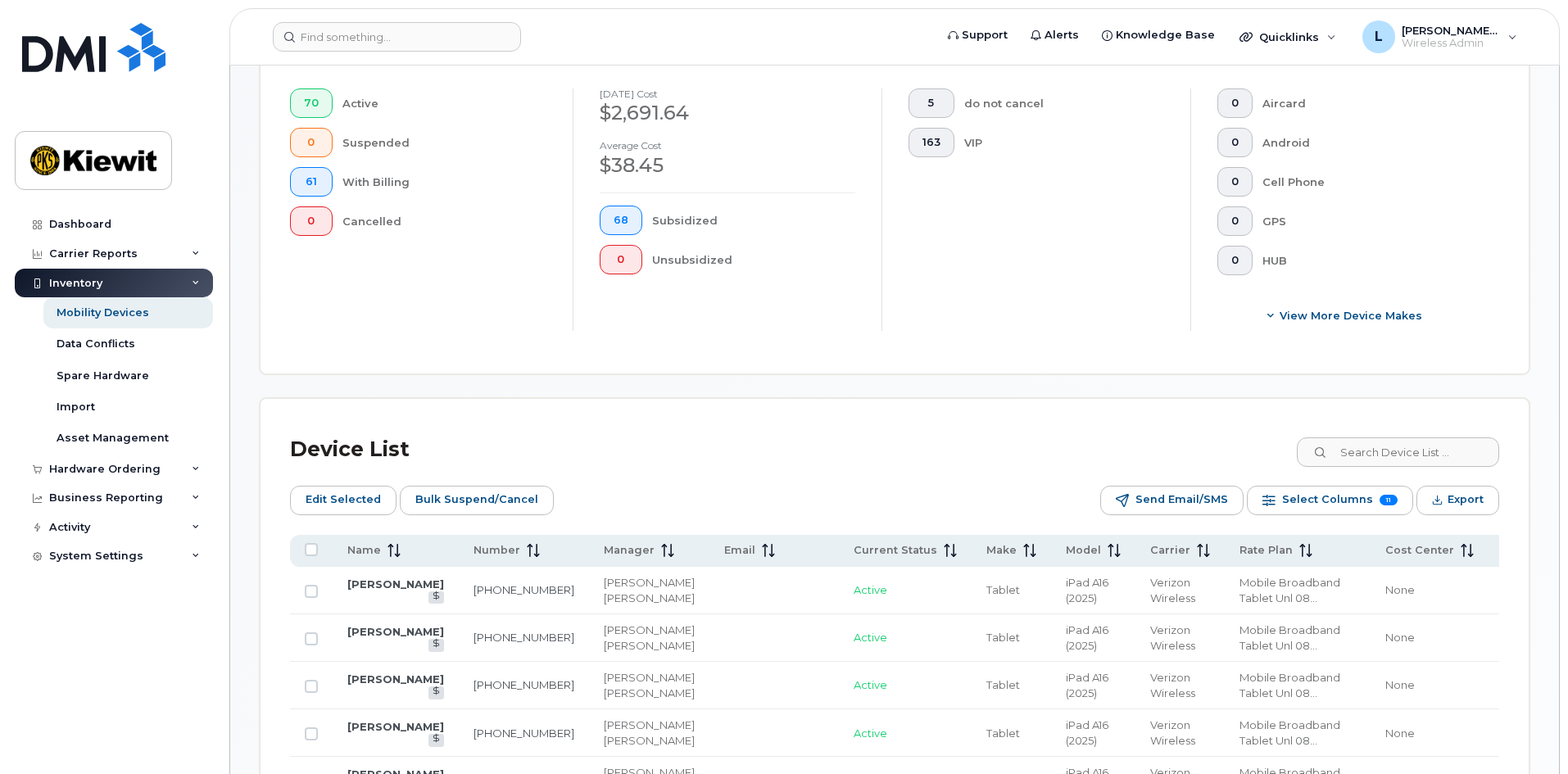
scroll to position [337, 0]
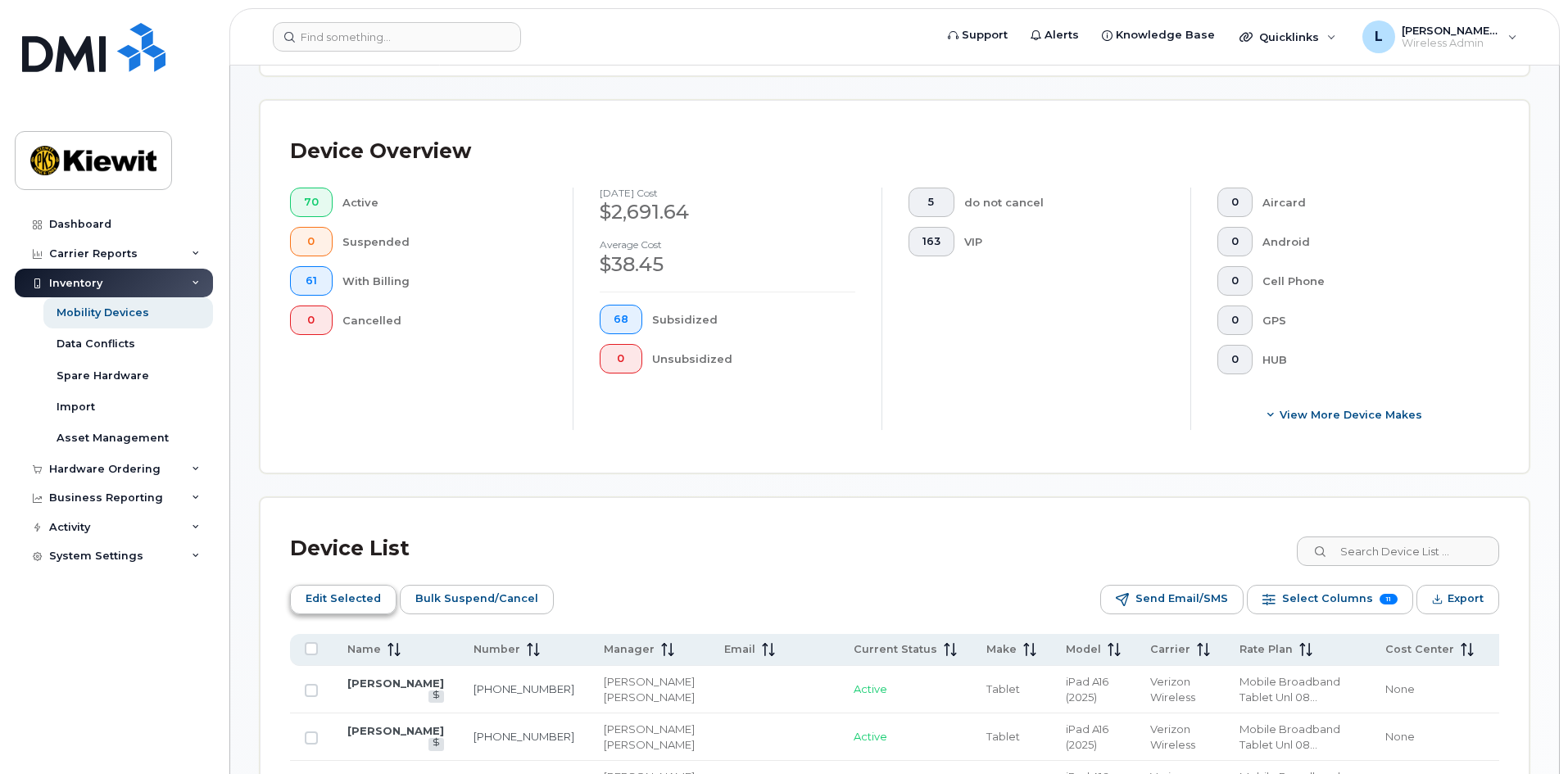
click at [347, 589] on span "Edit Selected" at bounding box center [343, 598] width 76 height 24
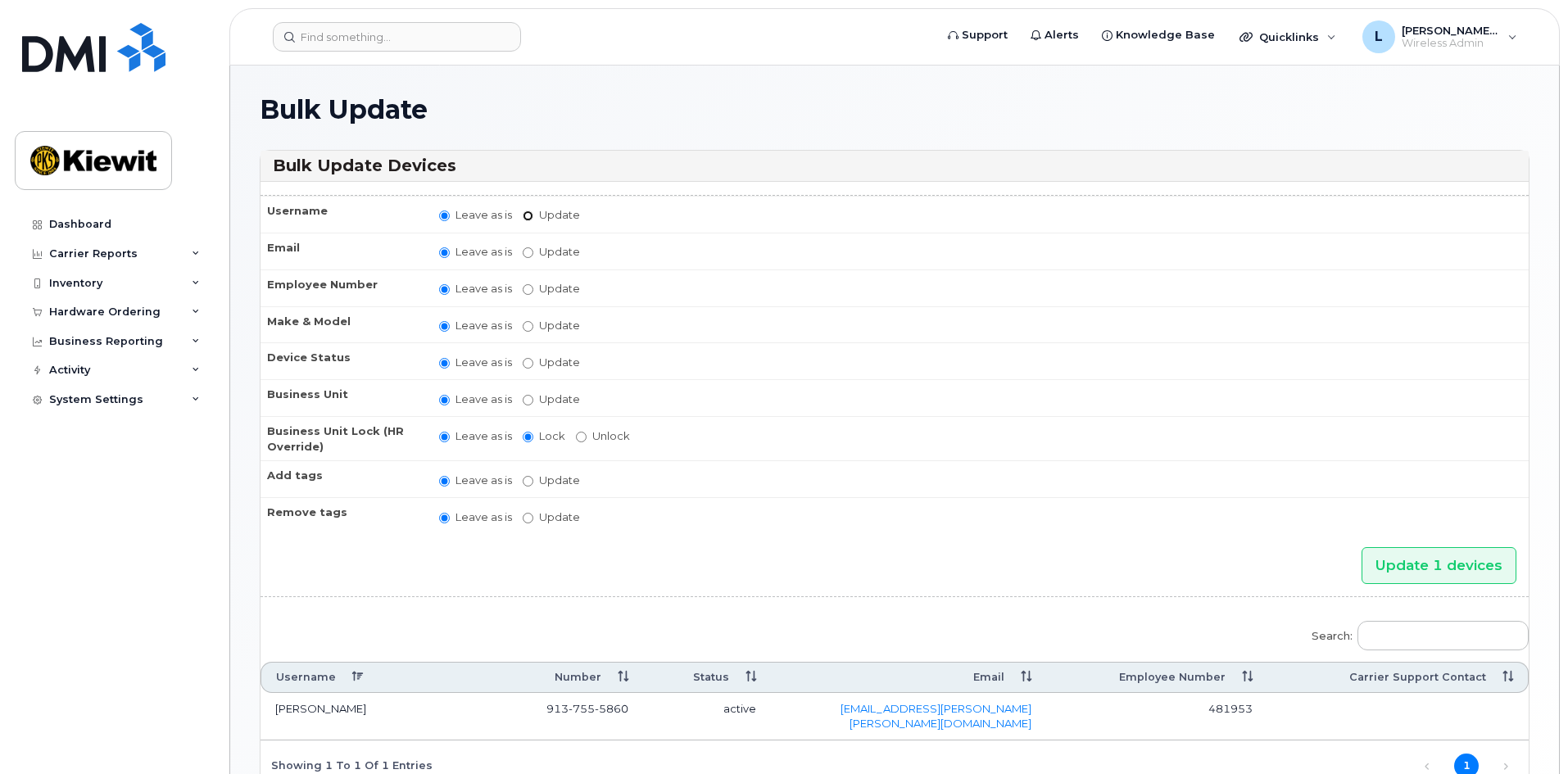
click at [525, 214] on input "Update" at bounding box center [528, 215] width 11 height 11
radio input "true"
radio input "false"
click at [643, 221] on input "Update" at bounding box center [656, 216] width 151 height 20
type input "[PERSON_NAME]"
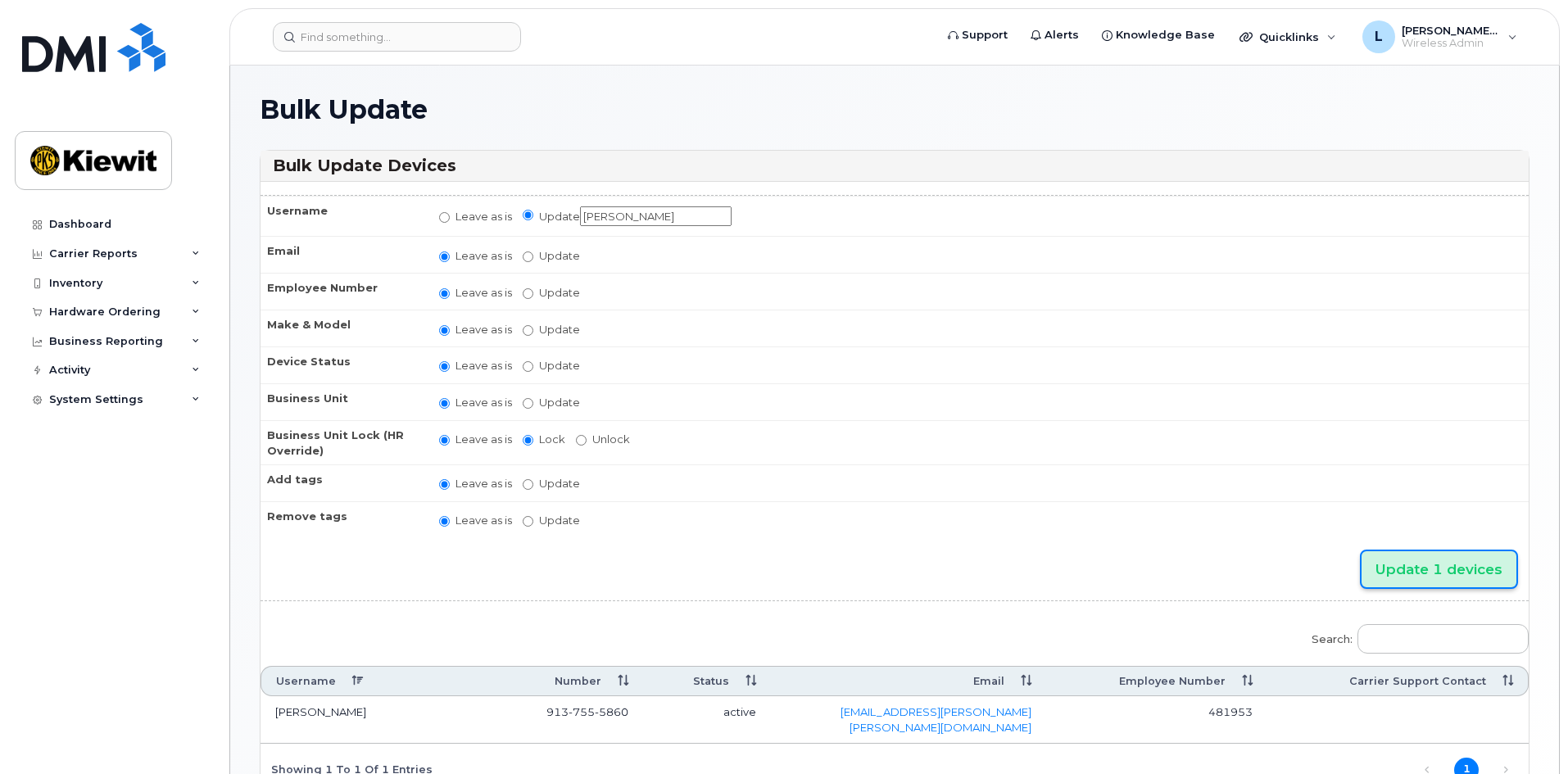
click at [1445, 565] on input "Update 1 devices" at bounding box center [1439, 569] width 155 height 37
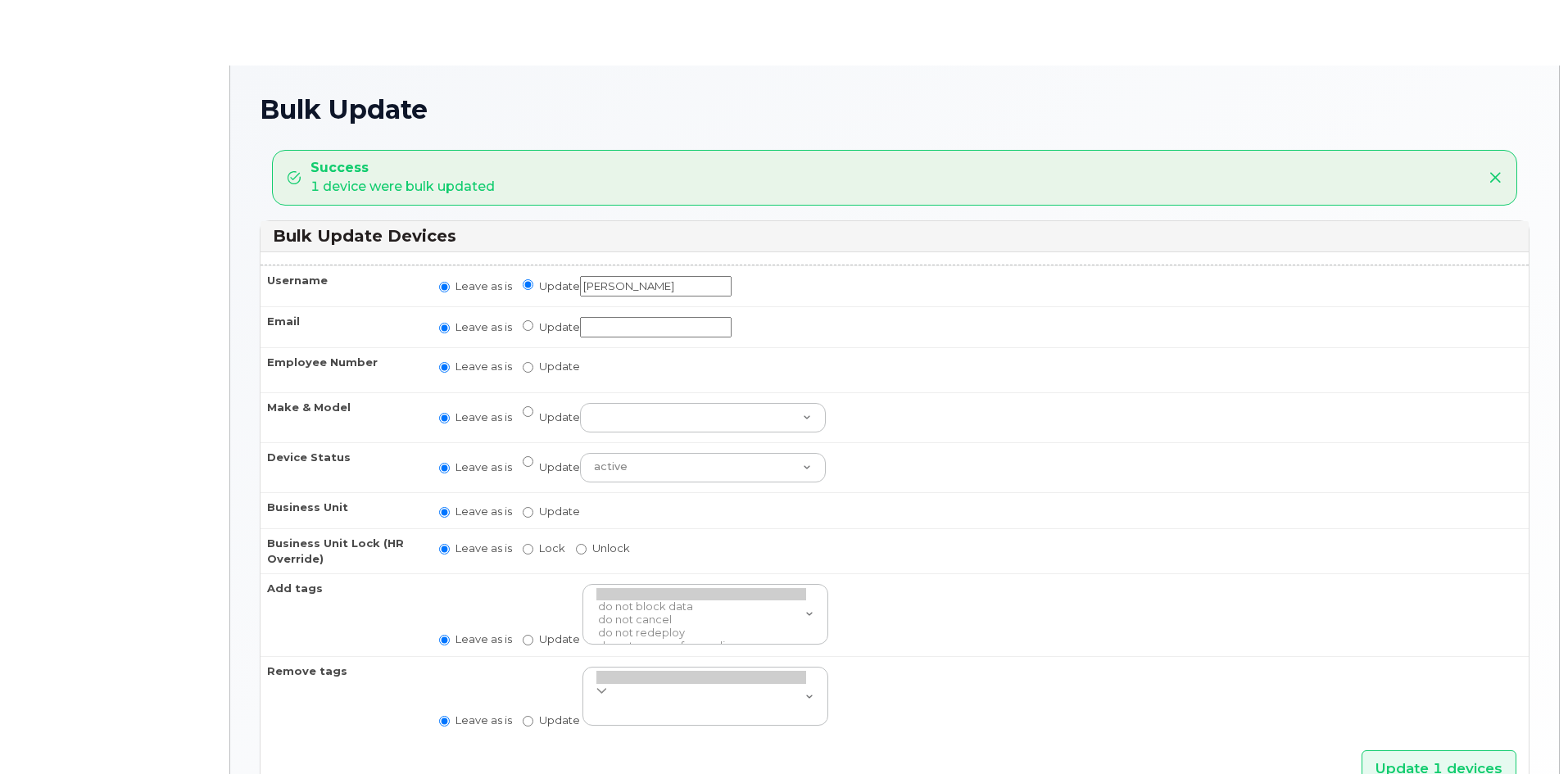
radio input "true"
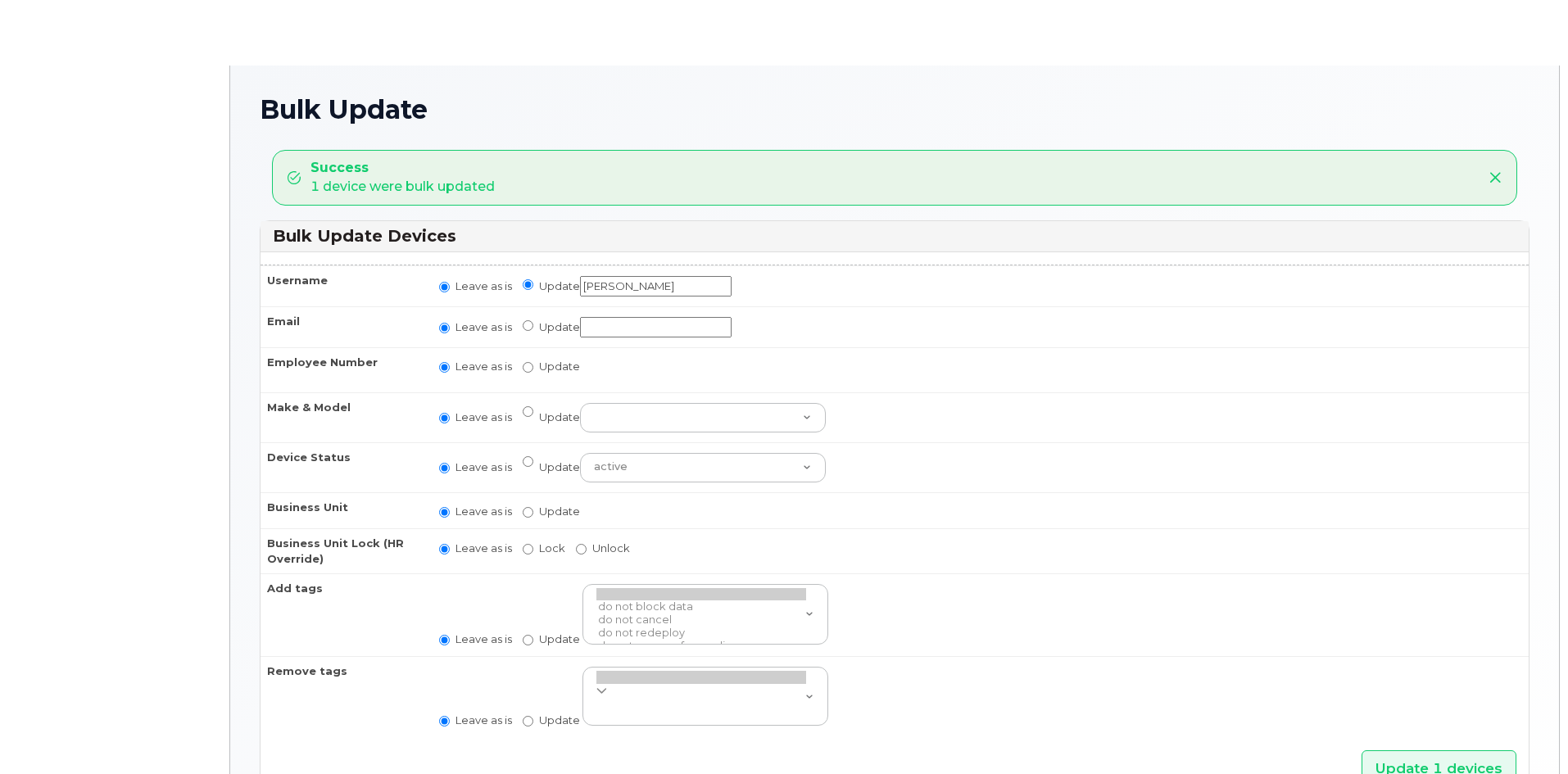
radio input "true"
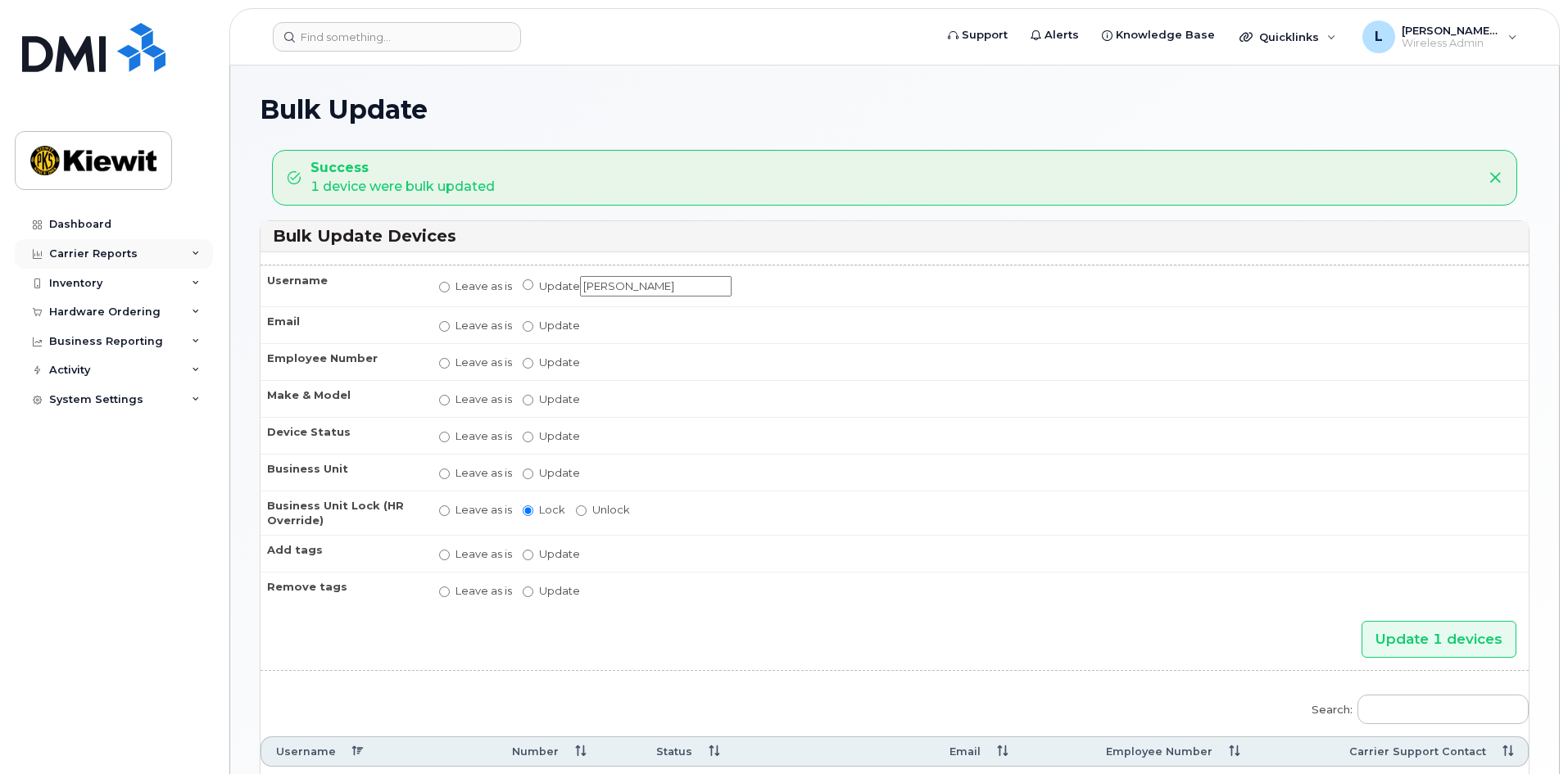
click at [146, 250] on div "Carrier Reports" at bounding box center [114, 254] width 198 height 29
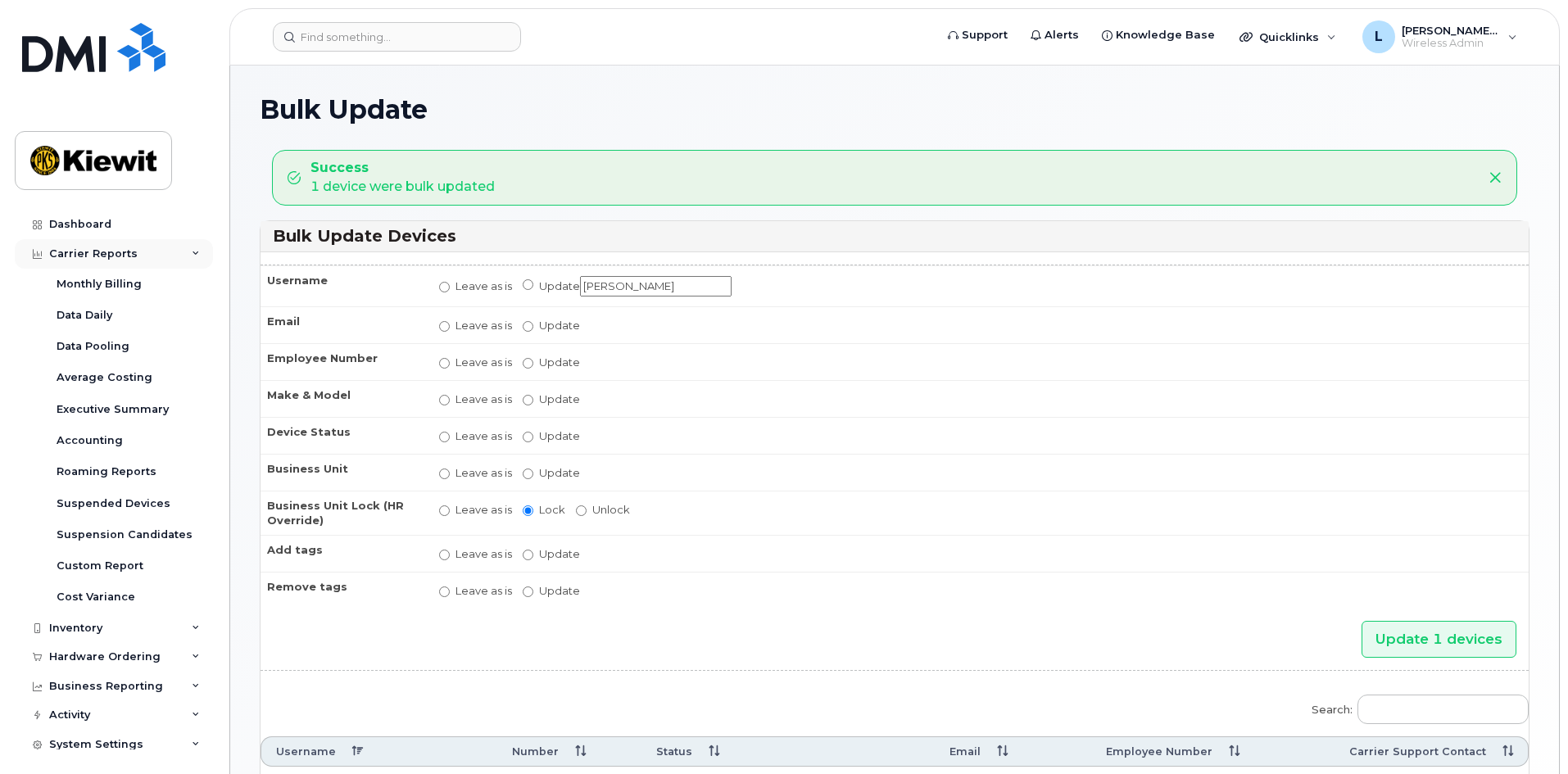
click at [146, 250] on div "Carrier Reports" at bounding box center [114, 254] width 198 height 29
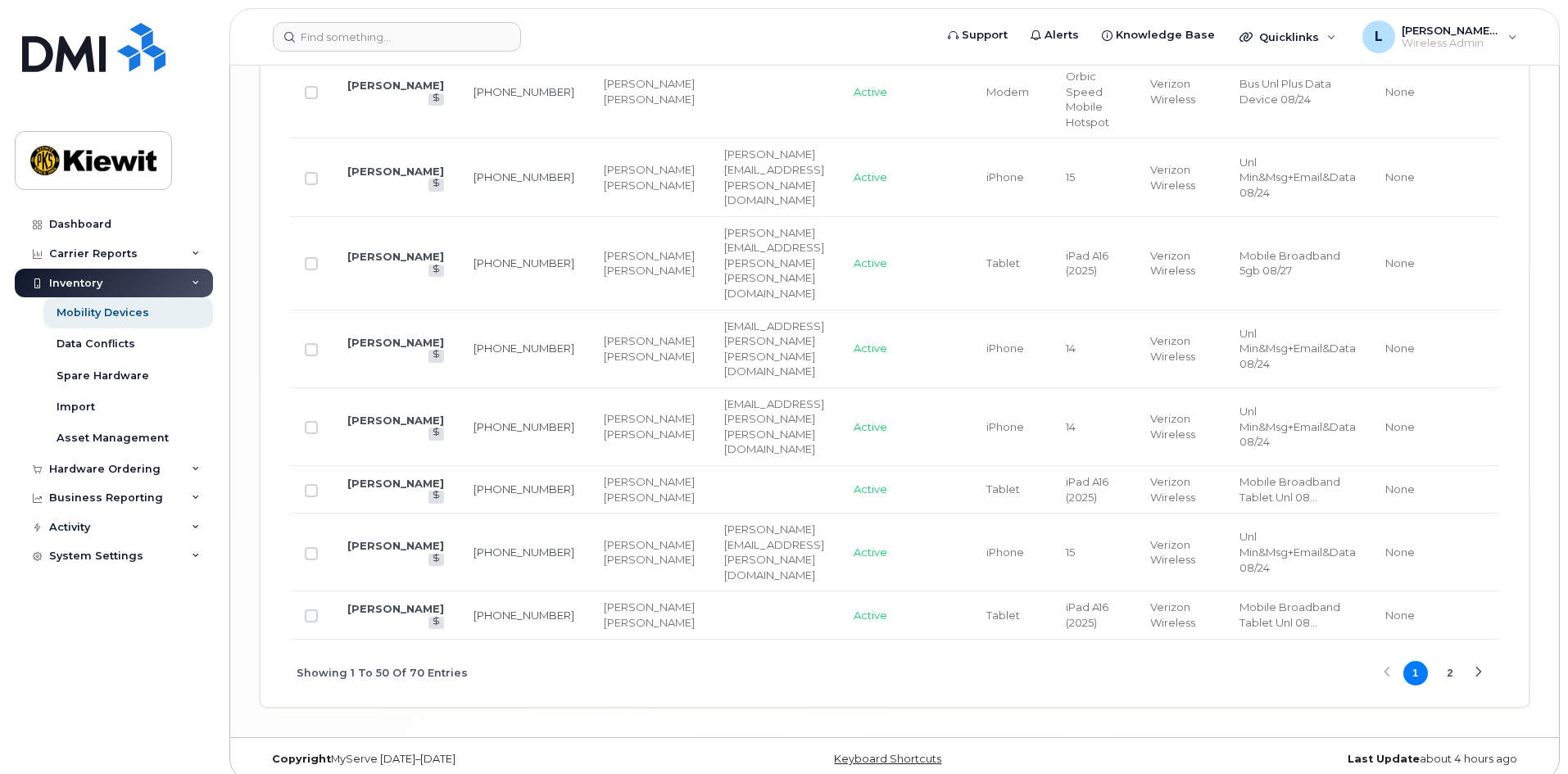
scroll to position [4406, 0]
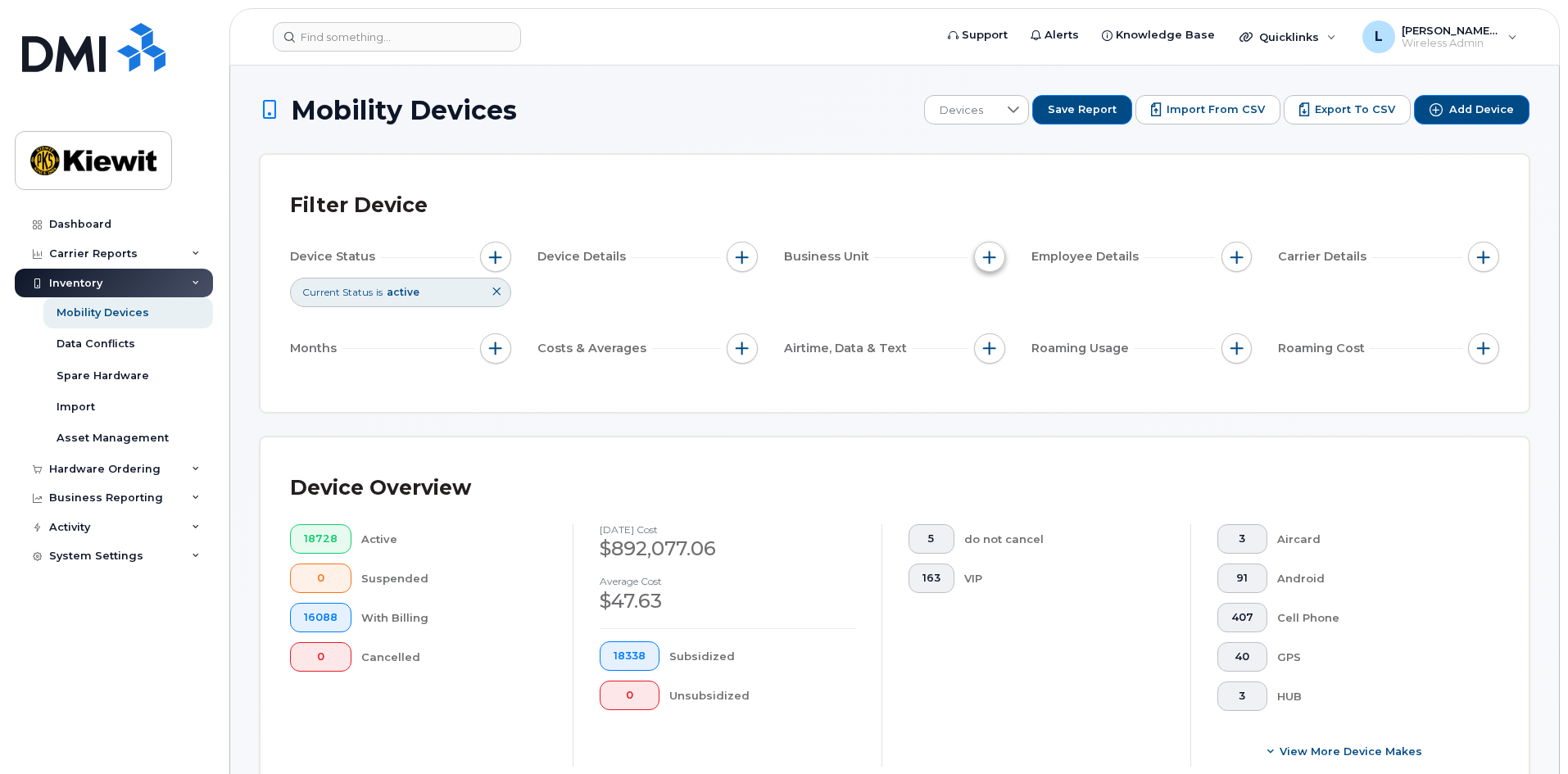
click at [987, 254] on span "button" at bounding box center [990, 257] width 14 height 14
click at [1054, 378] on label "WBS Element" at bounding box center [1048, 384] width 81 height 16
click at [1000, 378] on input "WBS Element" at bounding box center [994, 384] width 14 height 14
checkbox input "true"
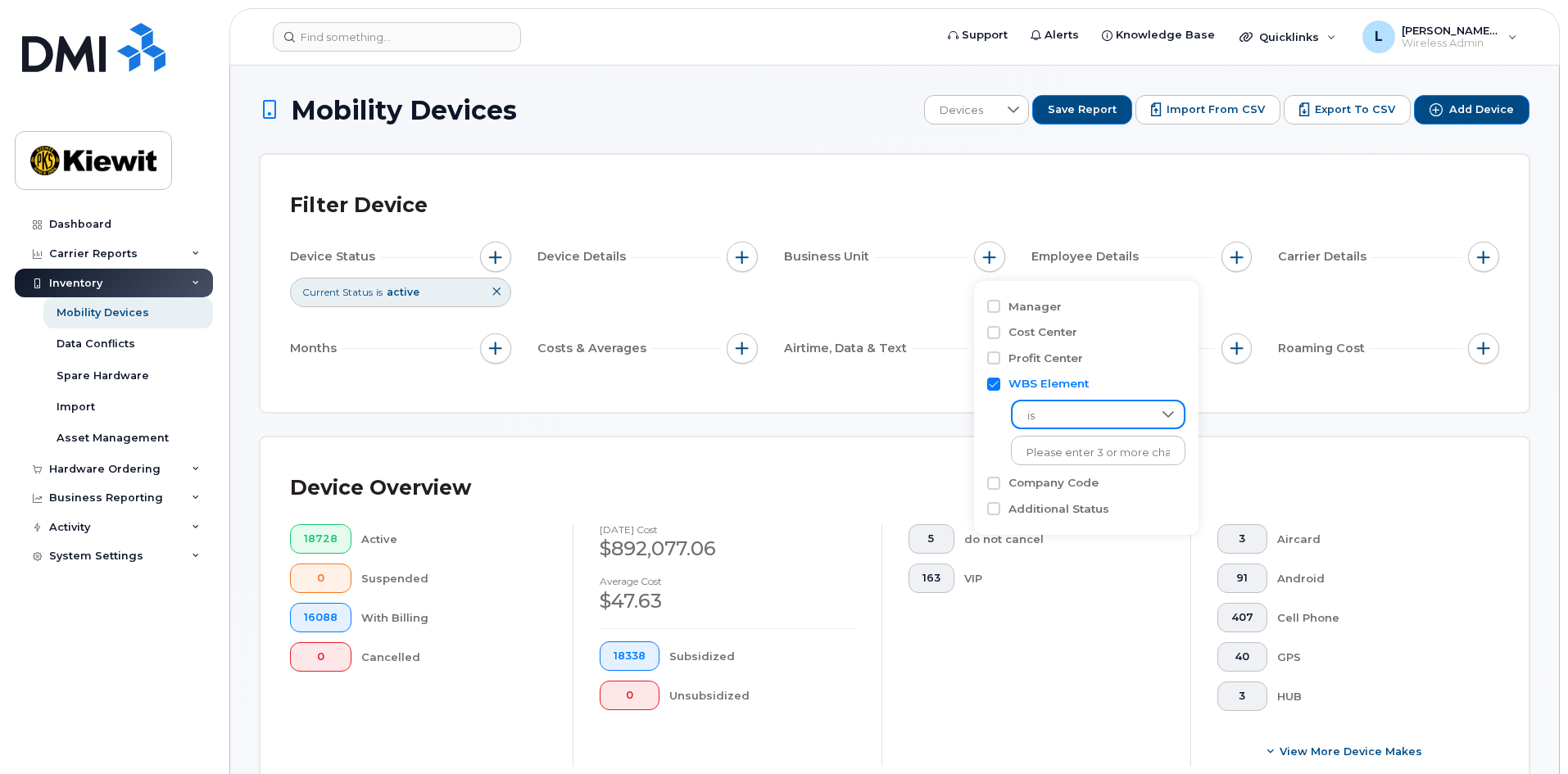
click at [1092, 415] on span "is" at bounding box center [1083, 416] width 140 height 29
click at [1100, 518] on li "contains" at bounding box center [1090, 518] width 158 height 29
click at [1111, 450] on input "text" at bounding box center [1099, 450] width 177 height 29
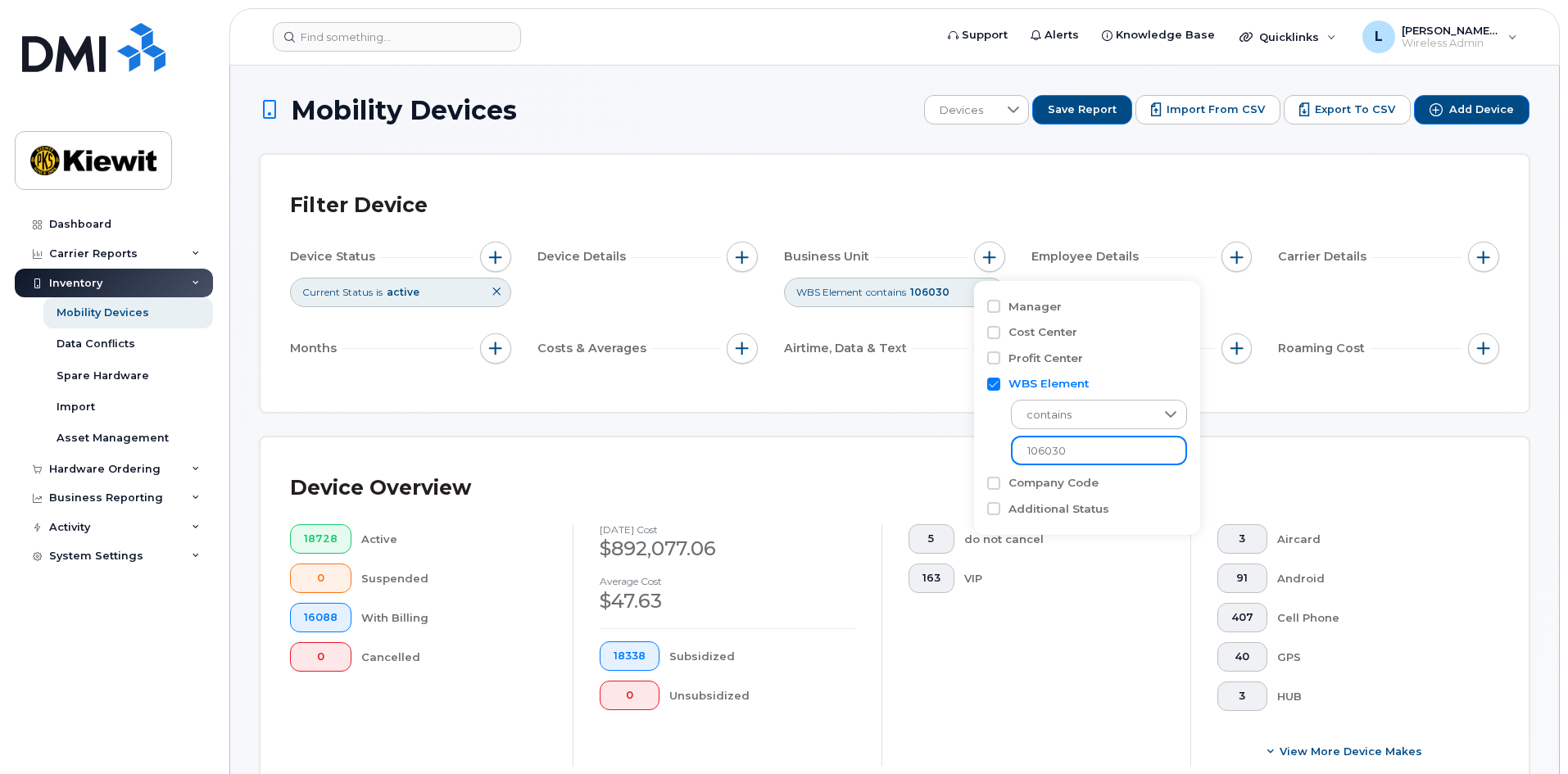
type input "106030"
click at [796, 406] on div "Filter Device Device Status Current Status is active Device Details Business Un…" at bounding box center [894, 283] width 1268 height 257
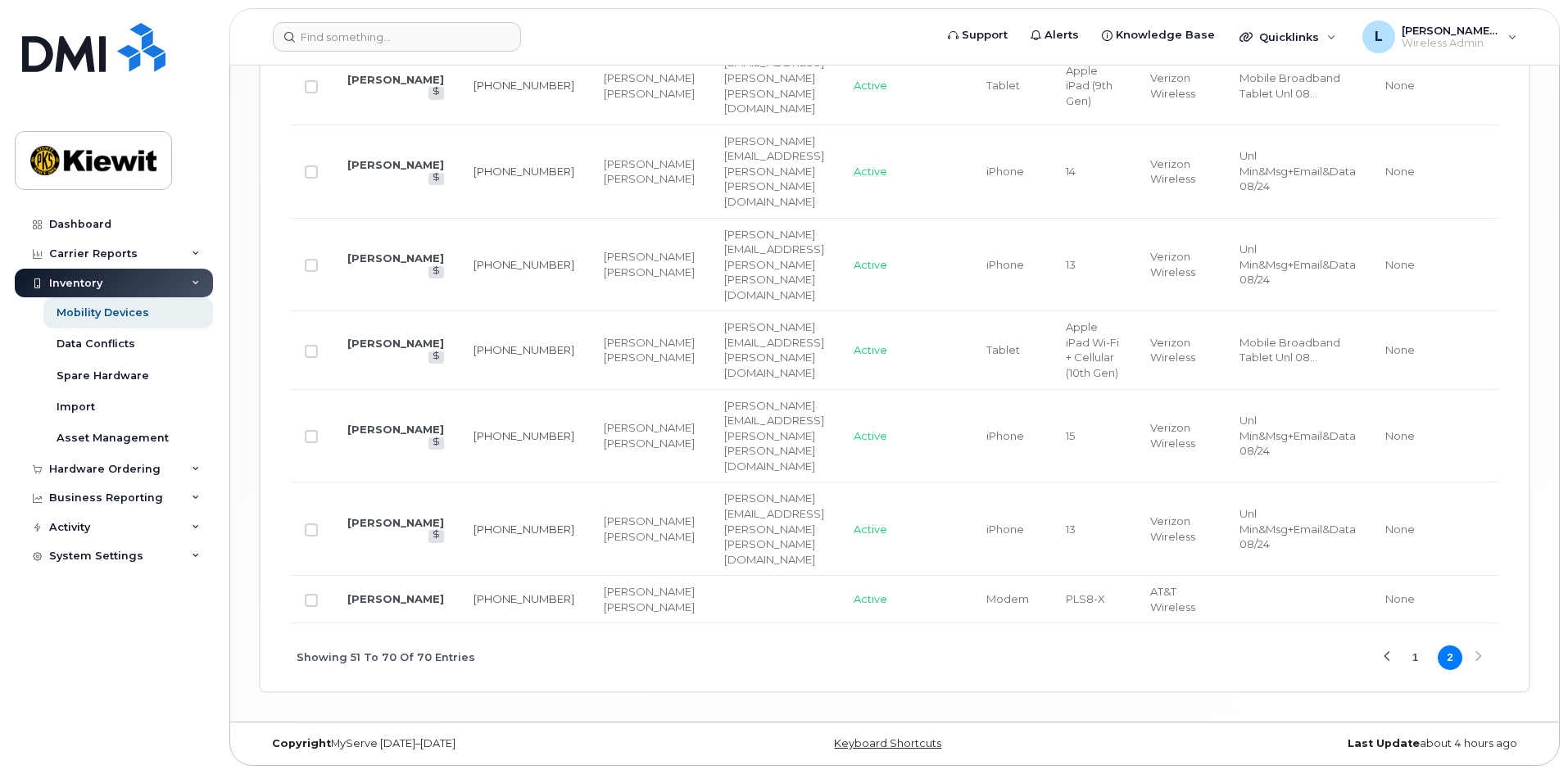
scroll to position [1965, 0]
click at [1476, 665] on div "Showing 51 To 70 Of 70 Entries 1 2" at bounding box center [895, 658] width 1209 height 68
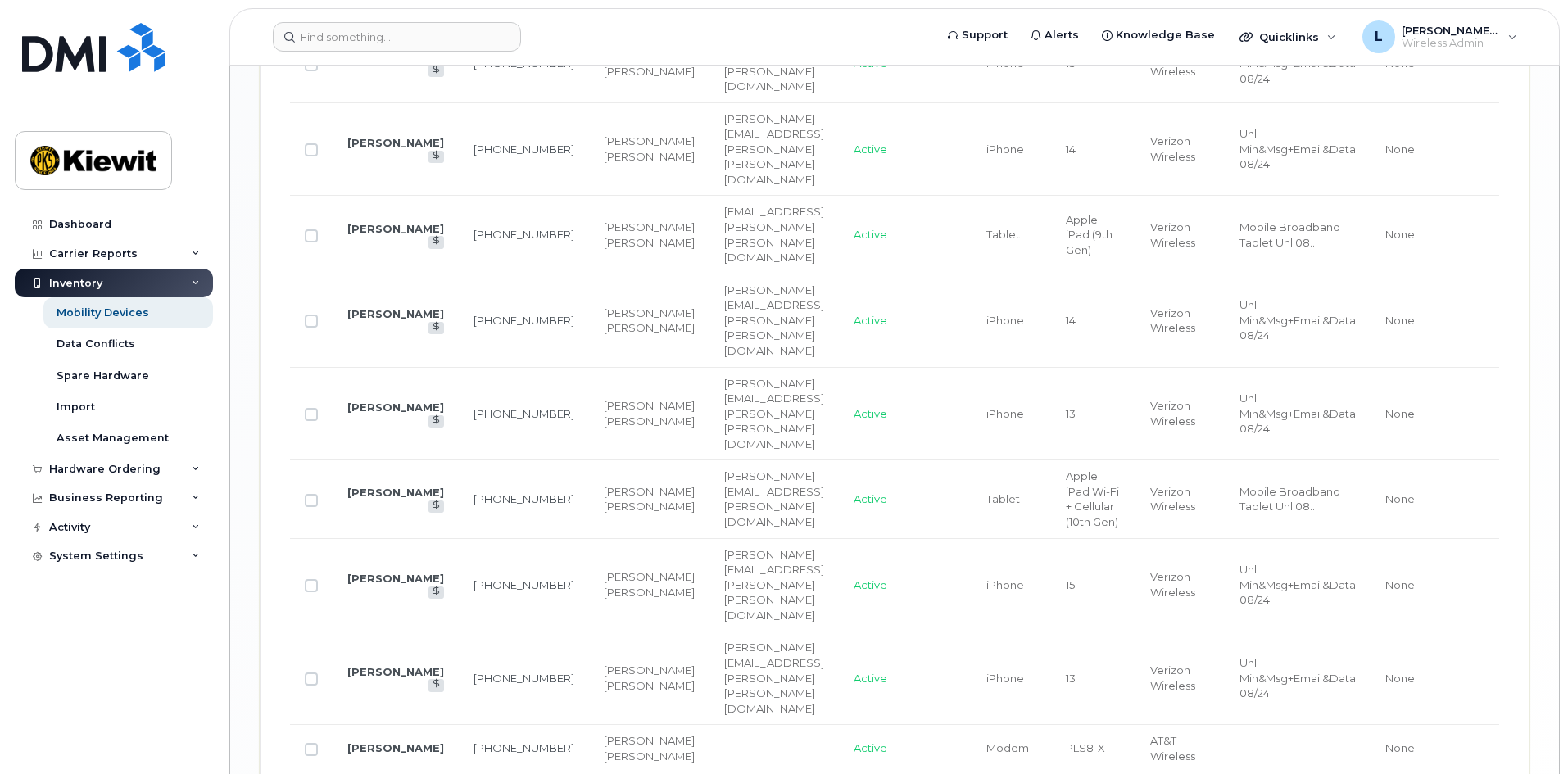
scroll to position [1556, 0]
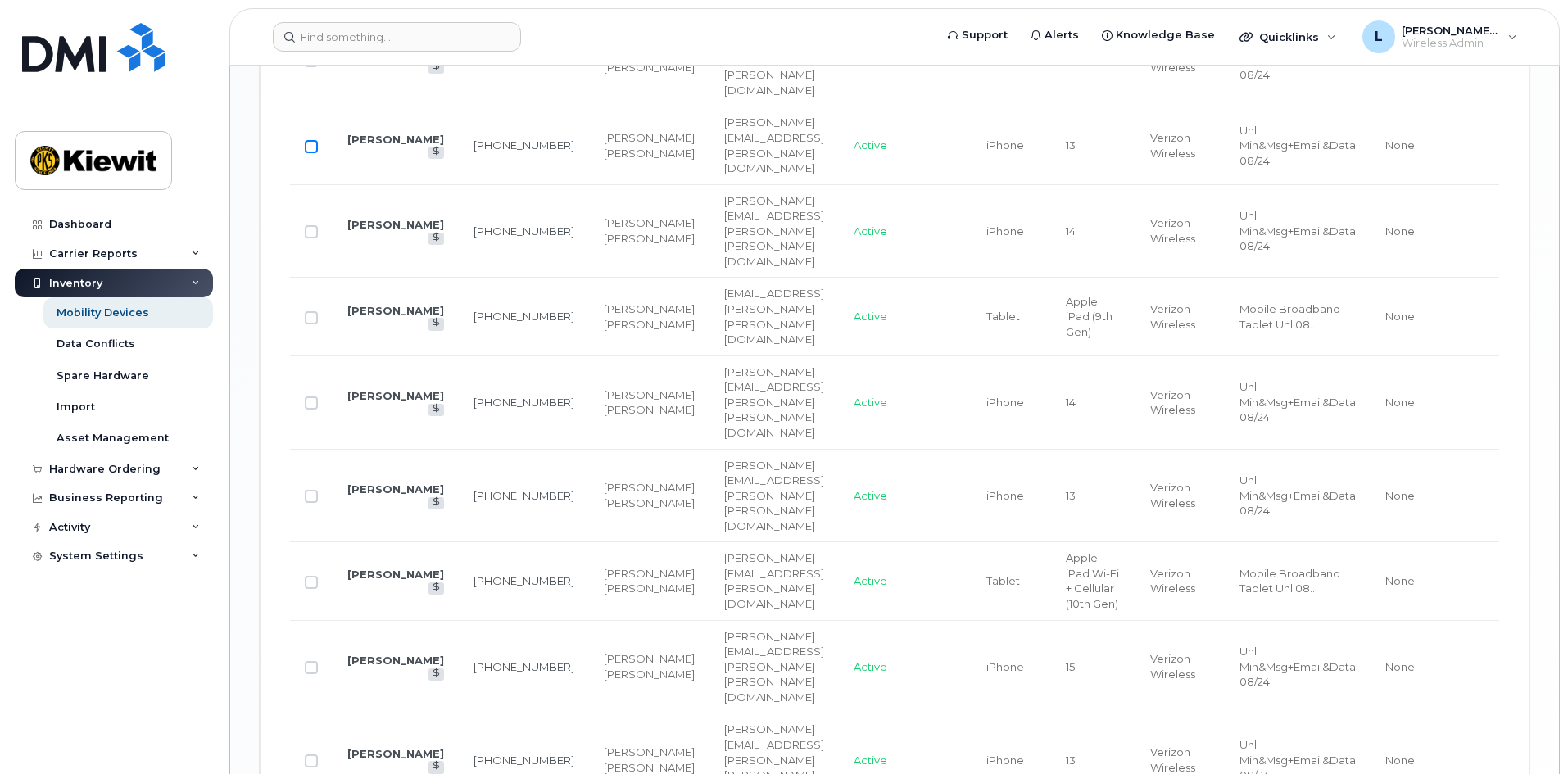
click at [310, 153] on input "Row Unselected" at bounding box center [311, 146] width 14 height 14
checkbox input "true"
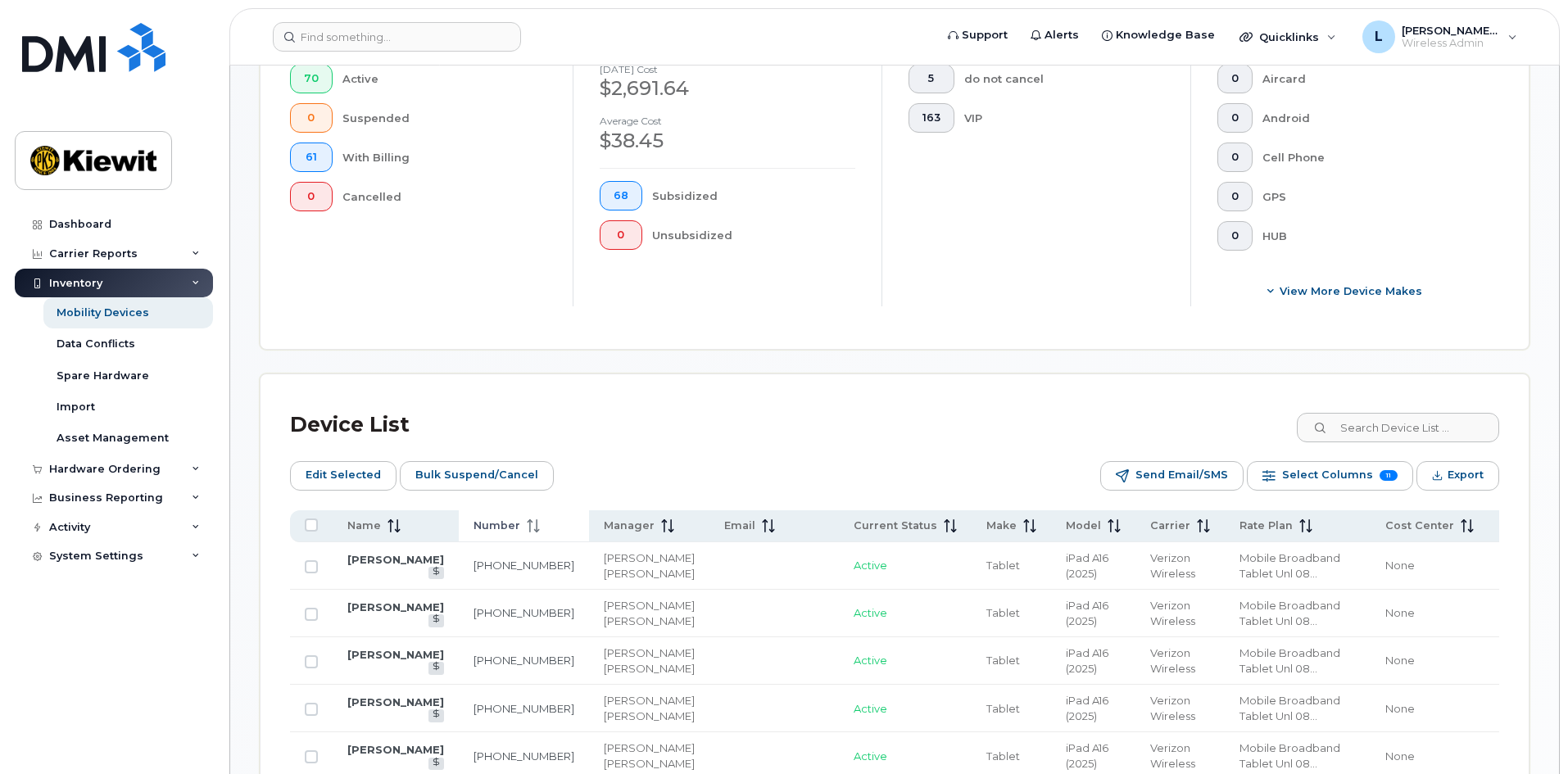
scroll to position [492, 0]
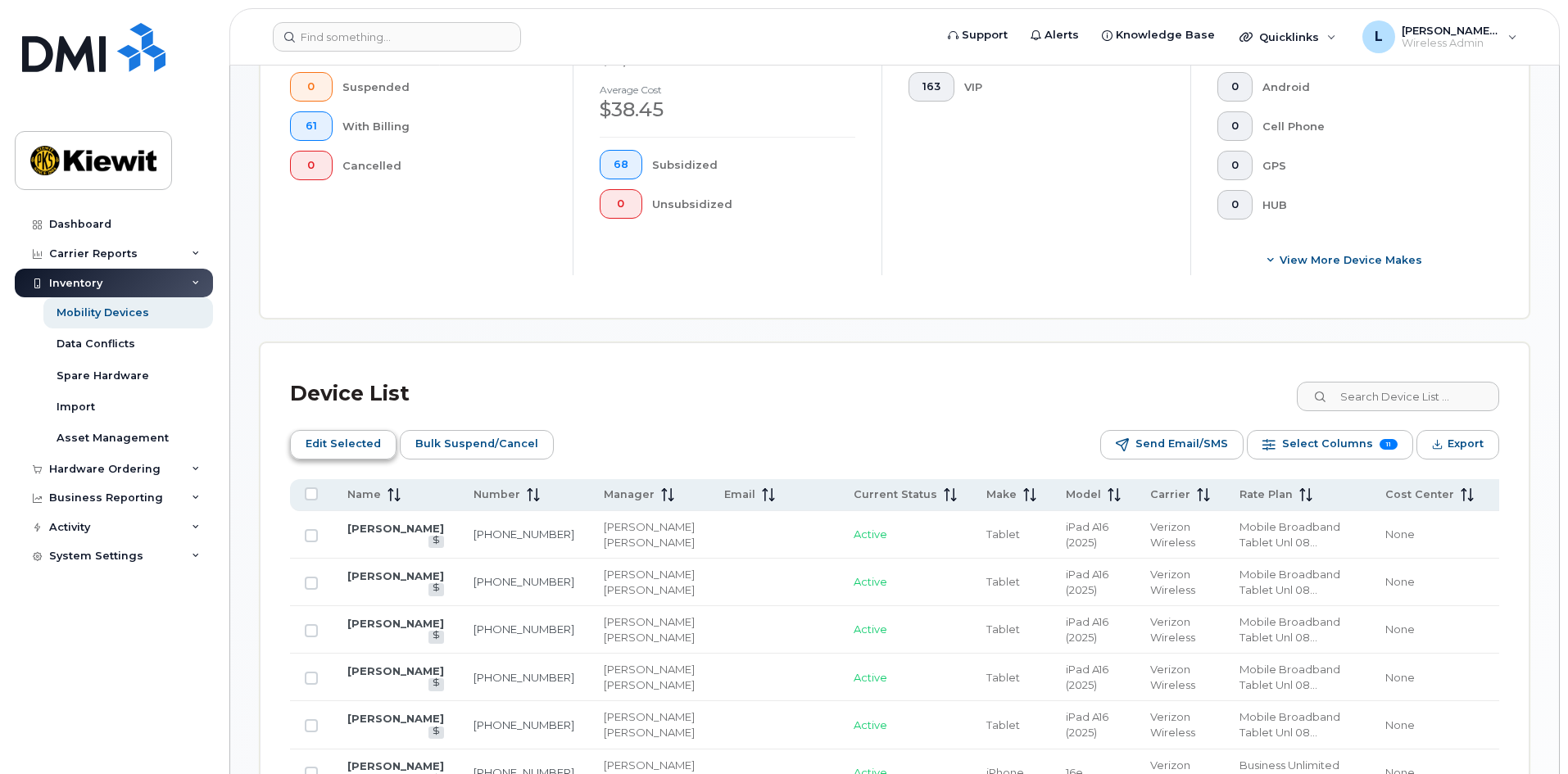
click at [365, 436] on span "Edit Selected" at bounding box center [343, 443] width 76 height 24
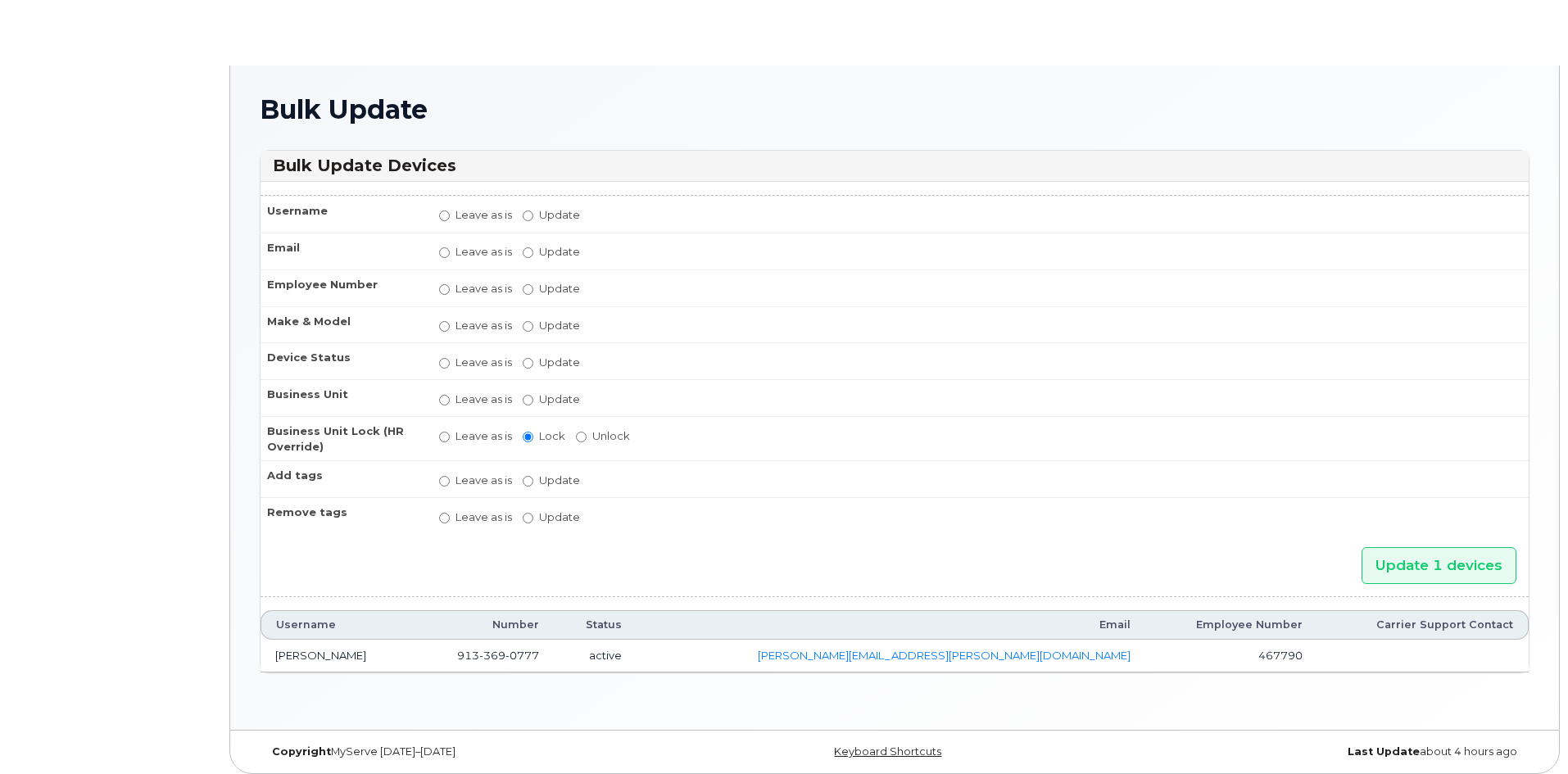
radio input "true"
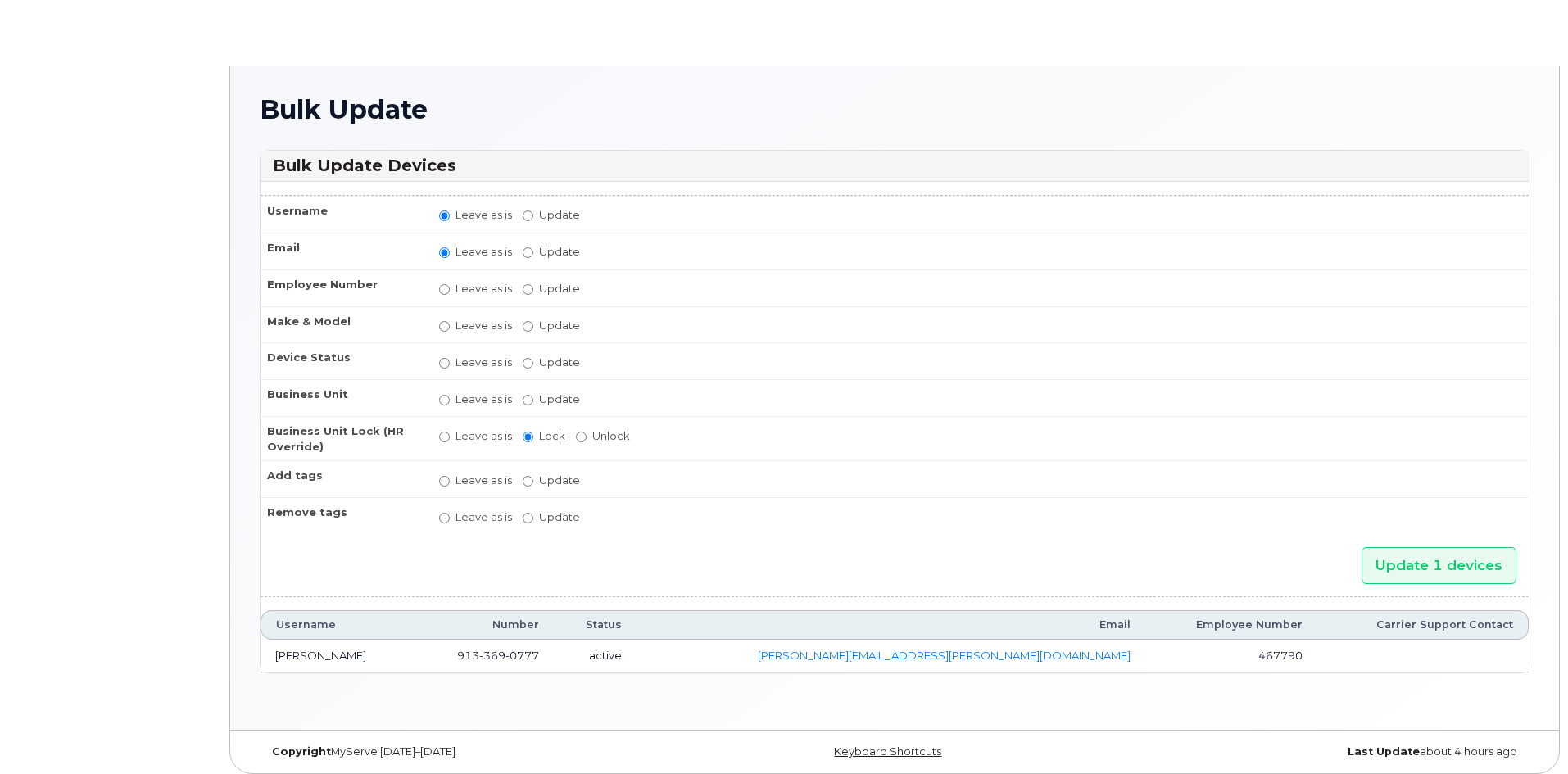
radio input "true"
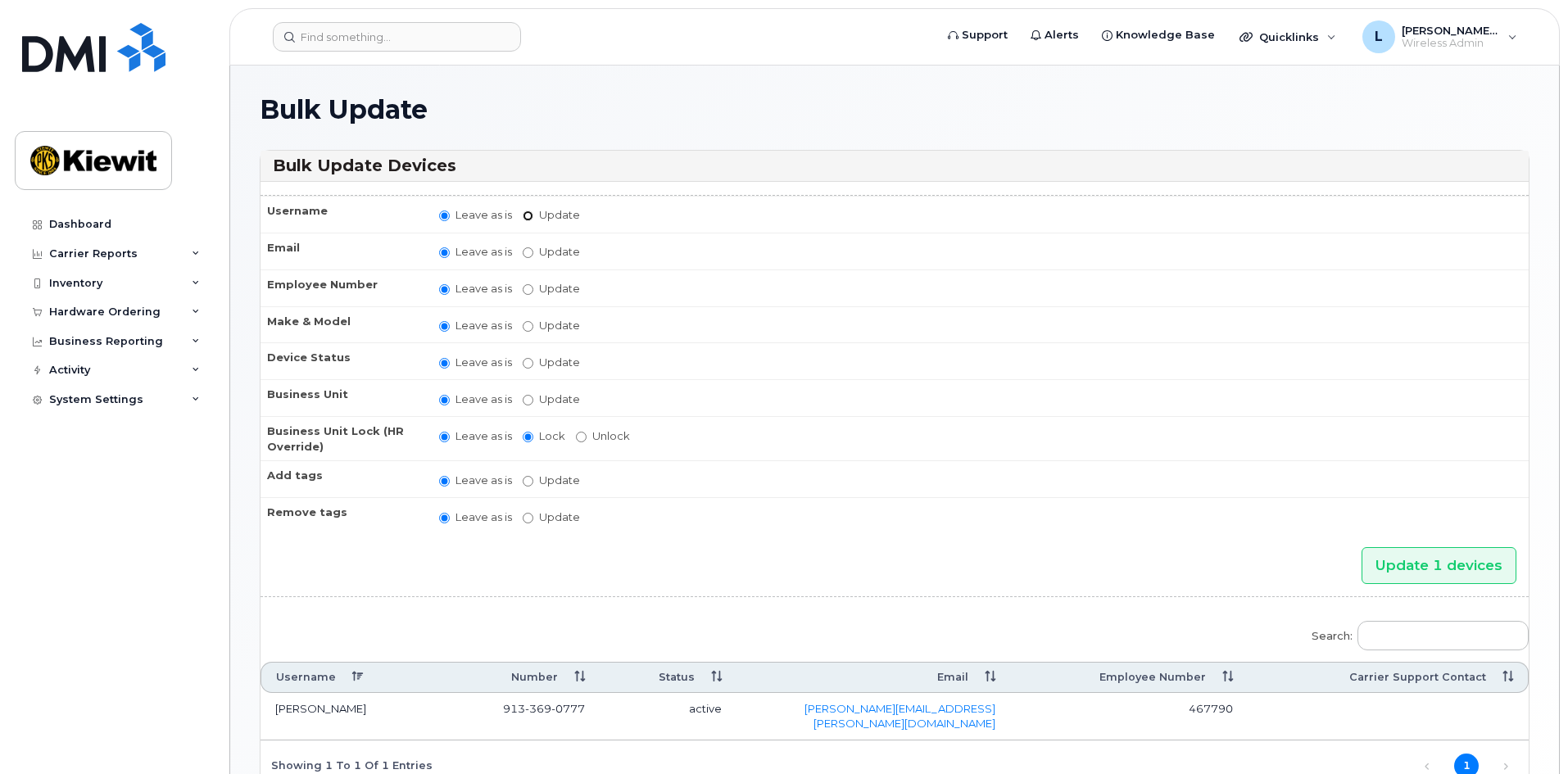
click at [533, 218] on input "Update" at bounding box center [528, 215] width 11 height 11
radio input "true"
radio input "false"
click at [604, 218] on input "Update" at bounding box center [656, 216] width 151 height 20
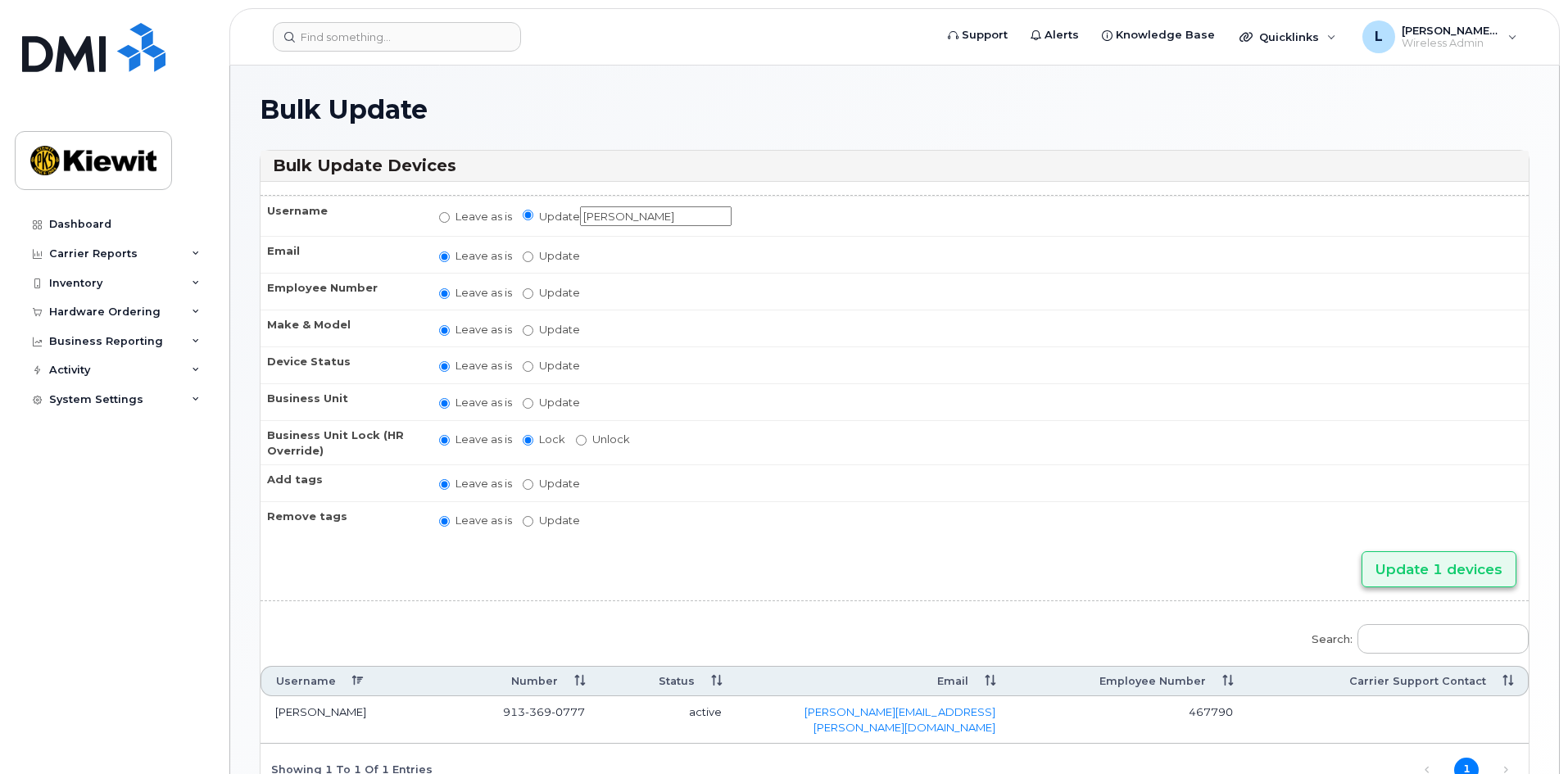
type input "[PERSON_NAME]"
click at [1408, 564] on input "Update 1 devices" at bounding box center [1439, 569] width 155 height 37
